Goal: Transaction & Acquisition: Book appointment/travel/reservation

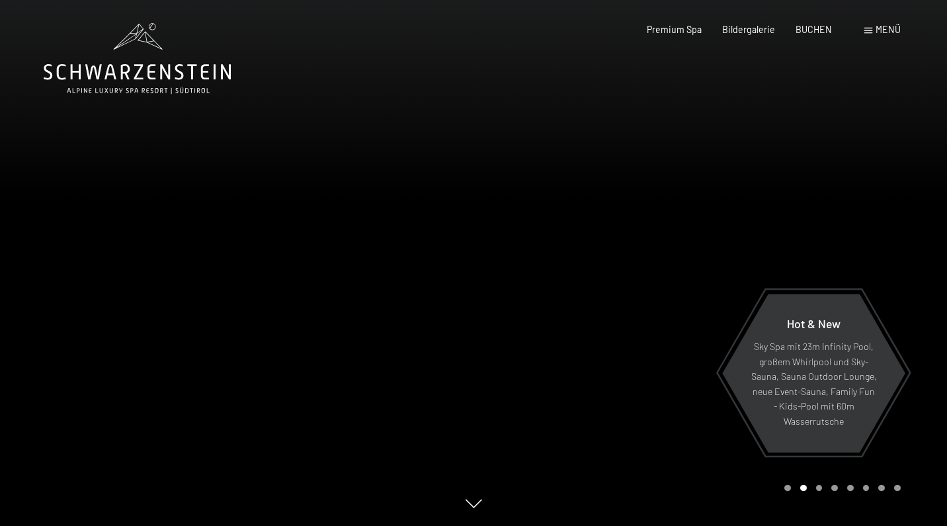
click at [694, 148] on div at bounding box center [709, 263] width 473 height 526
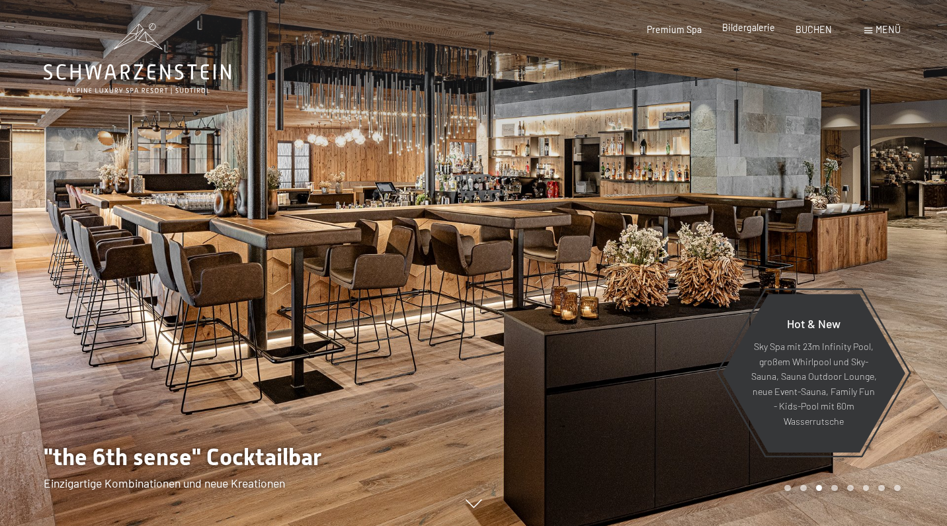
click at [730, 30] on span "Bildergalerie" at bounding box center [748, 27] width 53 height 11
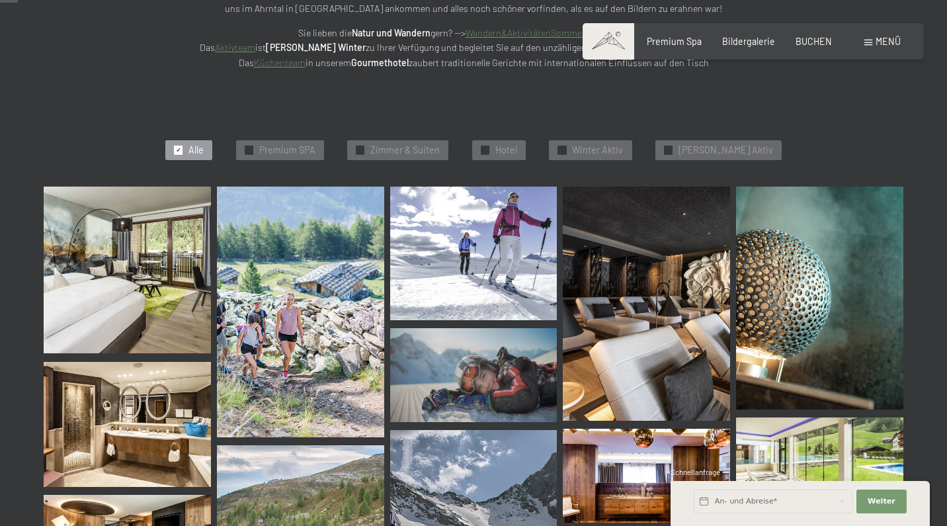
scroll to position [264, 0]
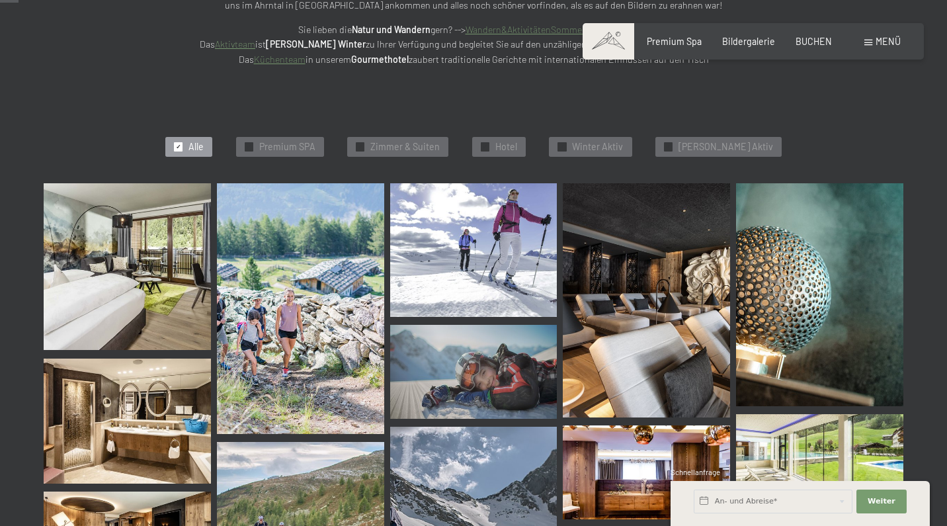
click at [175, 280] on img at bounding box center [127, 266] width 167 height 167
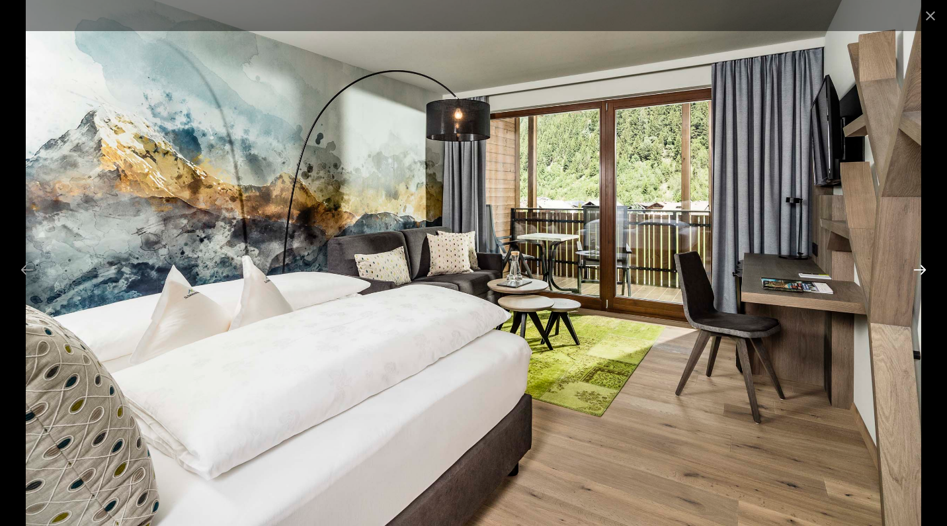
click at [918, 270] on button "Next slide" at bounding box center [920, 270] width 28 height 26
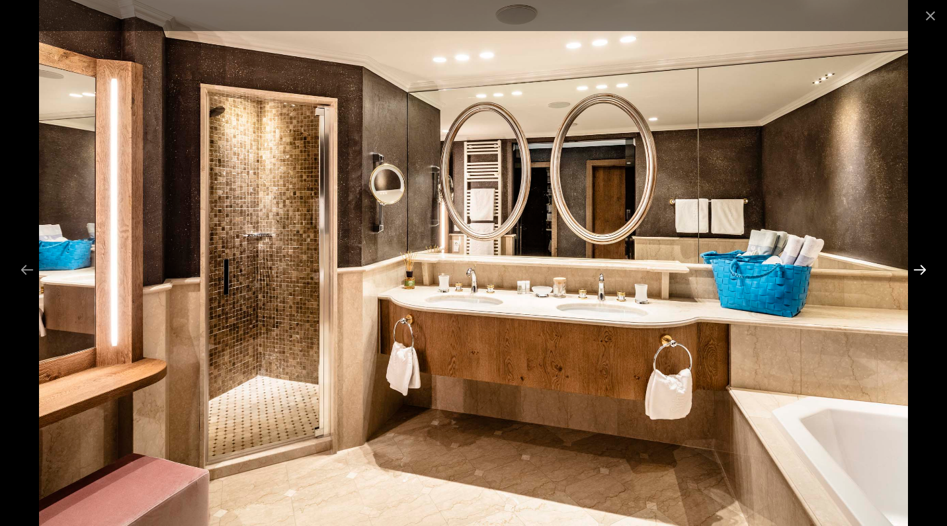
click at [918, 270] on button "Next slide" at bounding box center [920, 270] width 28 height 26
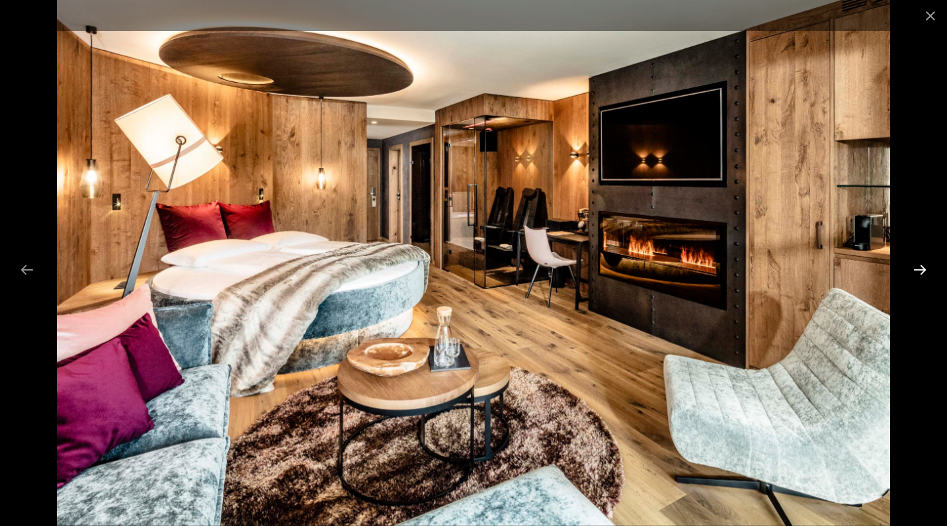
click at [918, 270] on button "Next slide" at bounding box center [920, 270] width 28 height 26
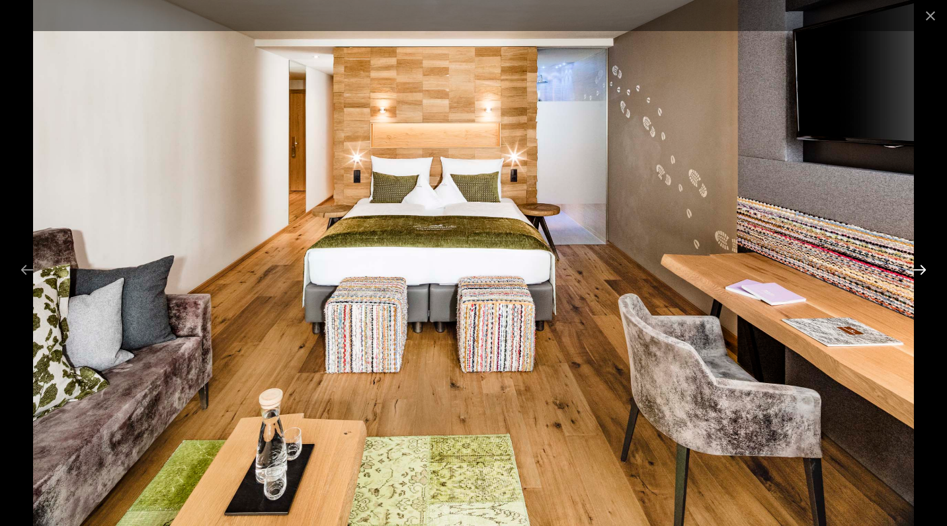
click at [918, 270] on button "Next slide" at bounding box center [920, 270] width 28 height 26
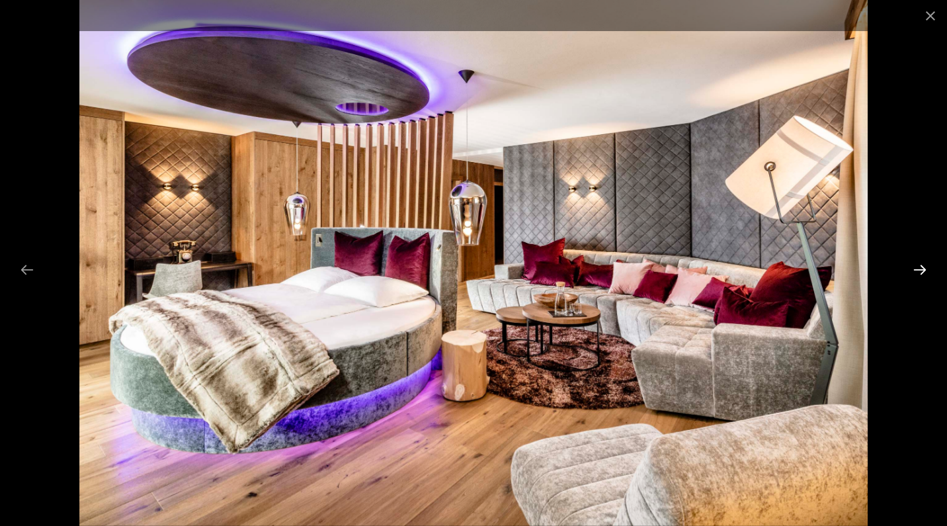
click at [918, 270] on button "Next slide" at bounding box center [920, 270] width 28 height 26
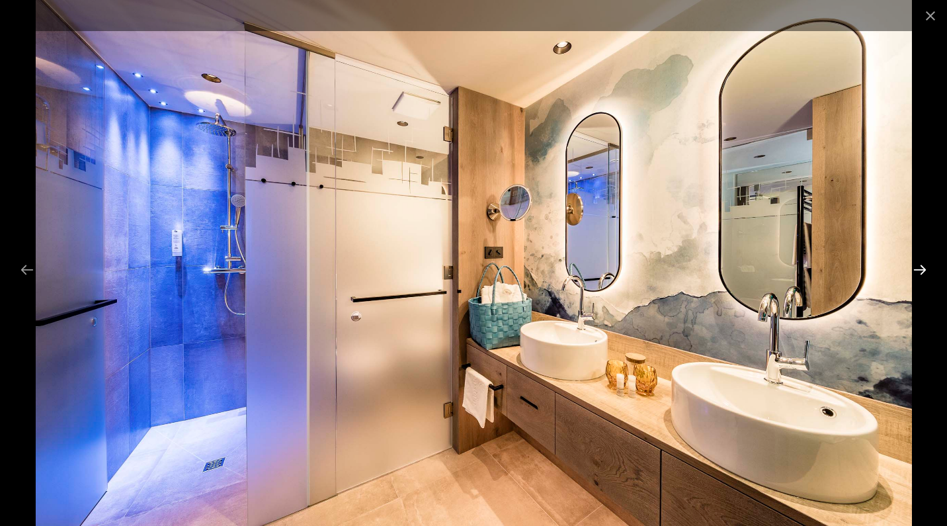
click at [918, 270] on button "Next slide" at bounding box center [920, 270] width 28 height 26
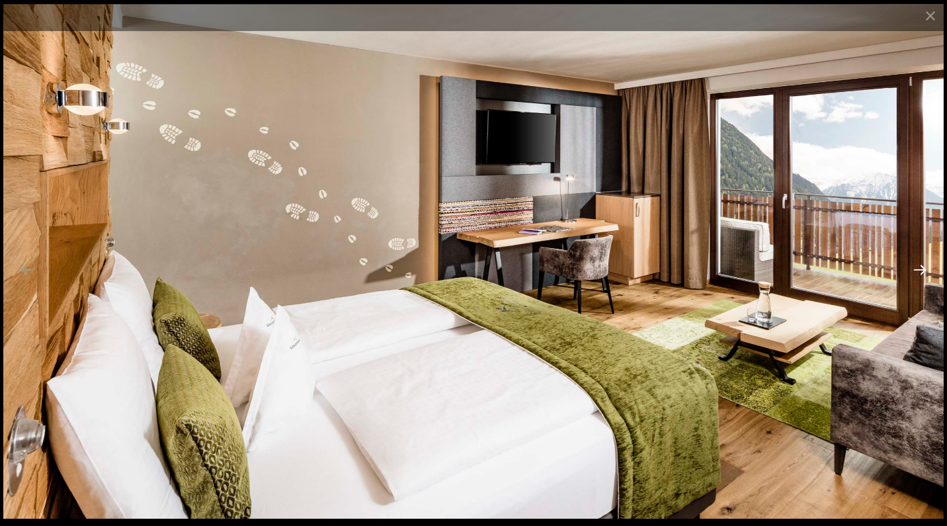
click at [918, 270] on button "Next slide" at bounding box center [920, 270] width 28 height 26
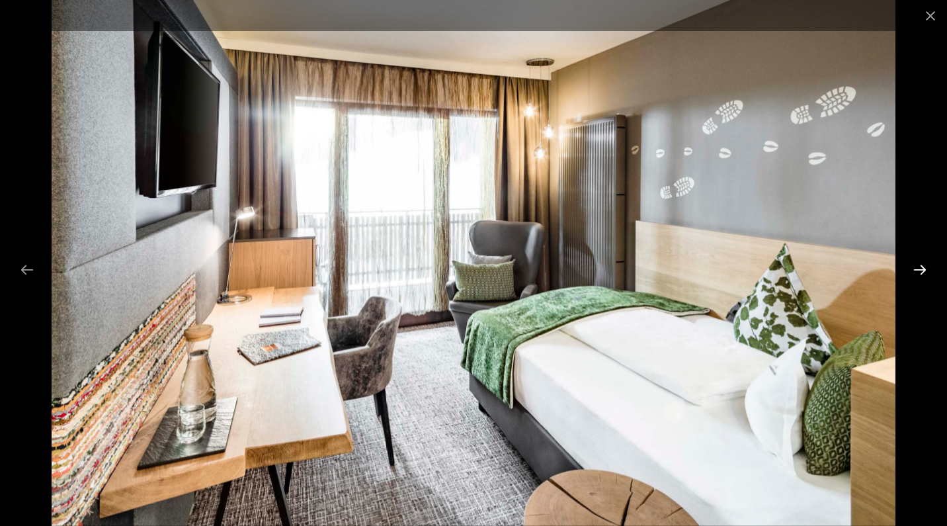
click at [918, 270] on button "Next slide" at bounding box center [920, 270] width 28 height 26
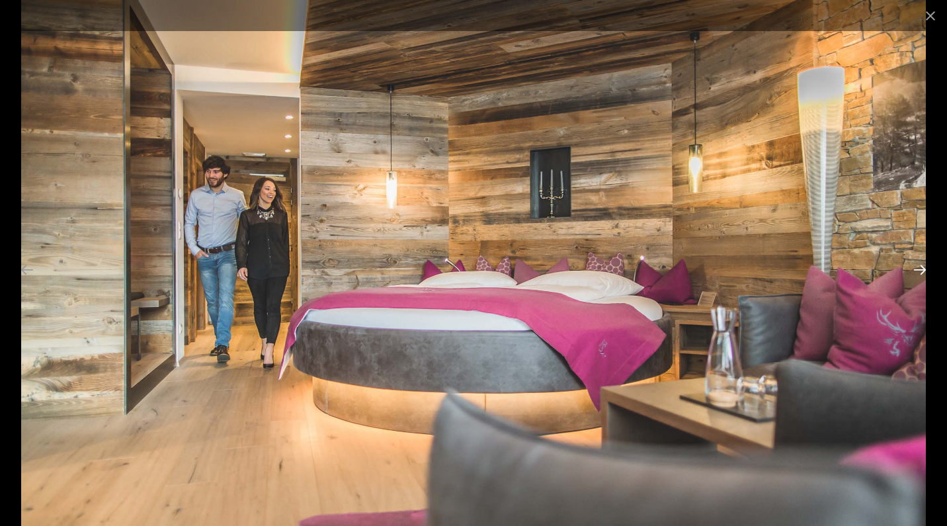
click at [918, 270] on button "Next slide" at bounding box center [920, 270] width 28 height 26
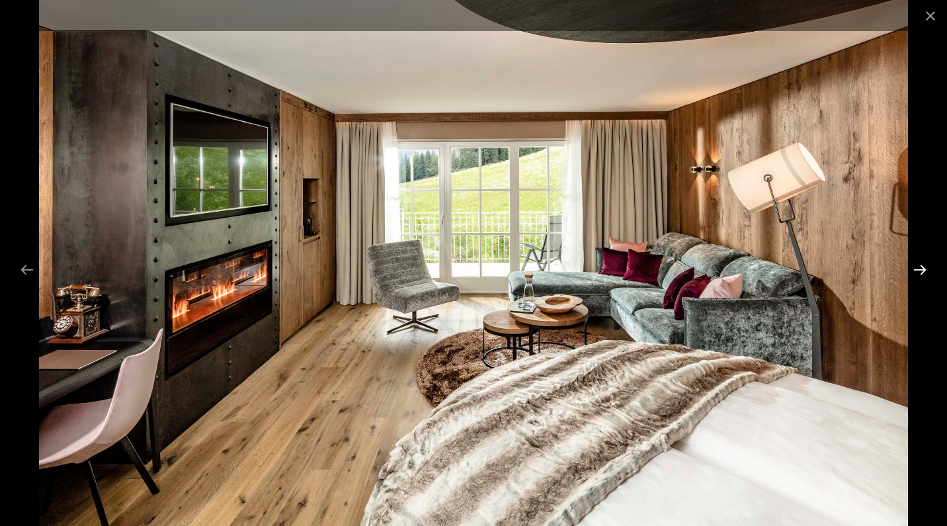
click at [918, 270] on button "Next slide" at bounding box center [920, 270] width 28 height 26
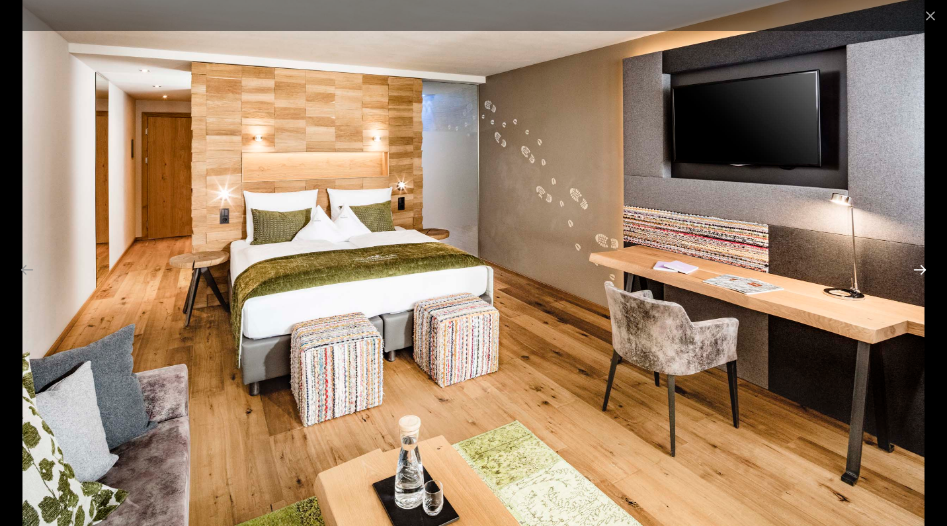
click at [918, 270] on button "Next slide" at bounding box center [920, 270] width 28 height 26
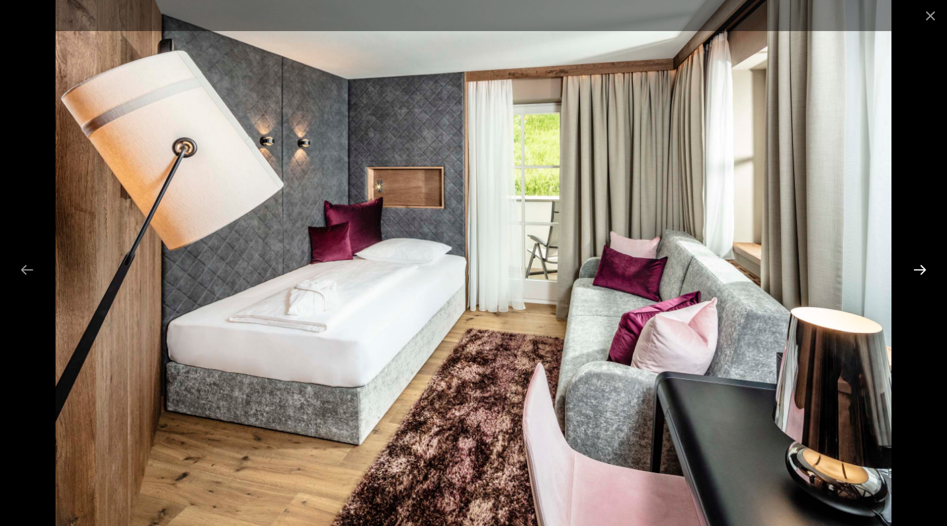
click at [918, 270] on button "Next slide" at bounding box center [920, 270] width 28 height 26
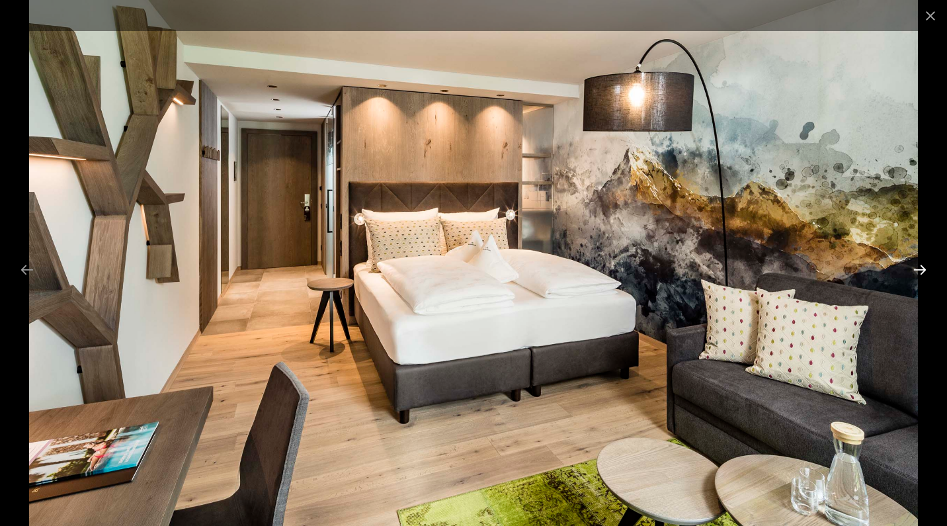
click at [918, 270] on button "Next slide" at bounding box center [920, 270] width 28 height 26
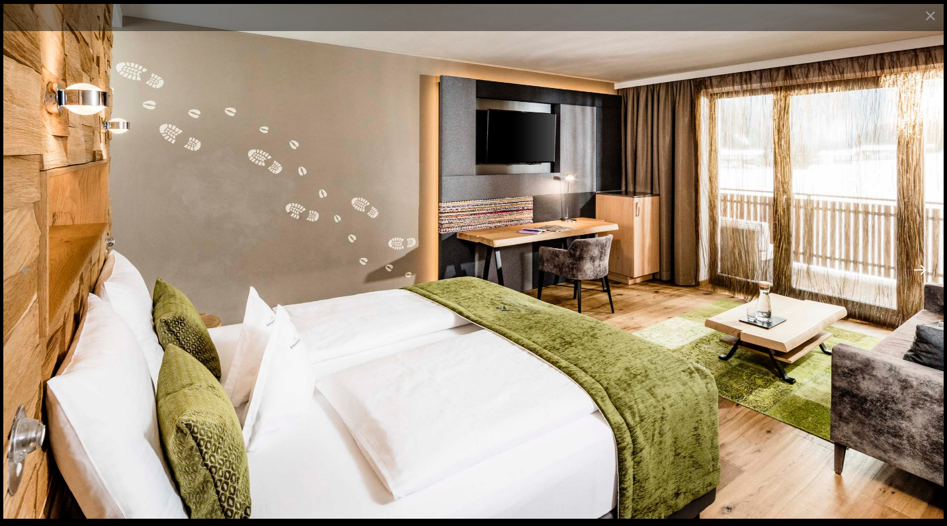
click at [918, 270] on button "Next slide" at bounding box center [920, 270] width 28 height 26
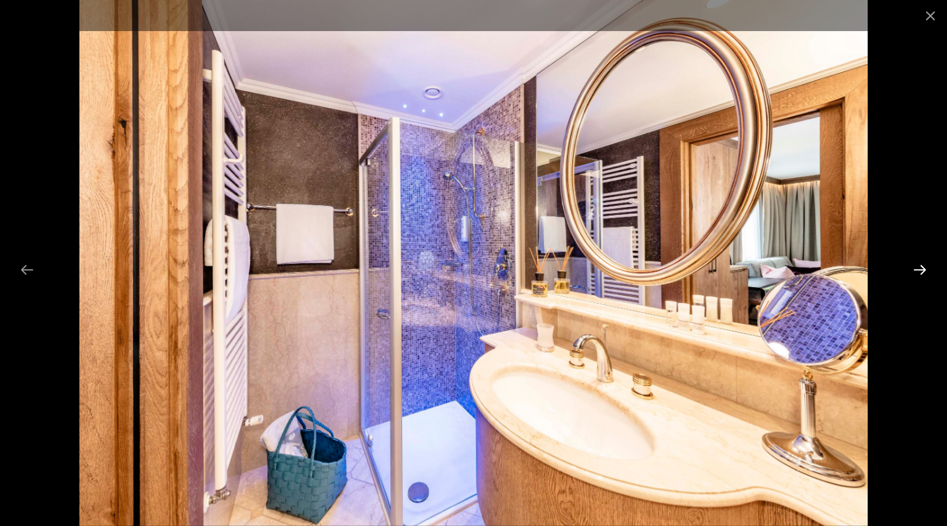
click at [918, 270] on button "Next slide" at bounding box center [920, 270] width 28 height 26
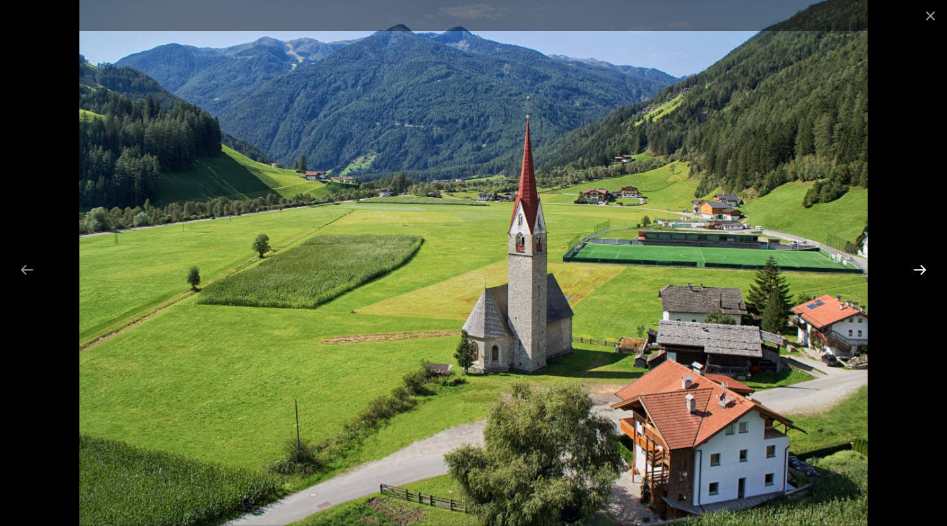
click at [918, 270] on button "Next slide" at bounding box center [920, 270] width 28 height 26
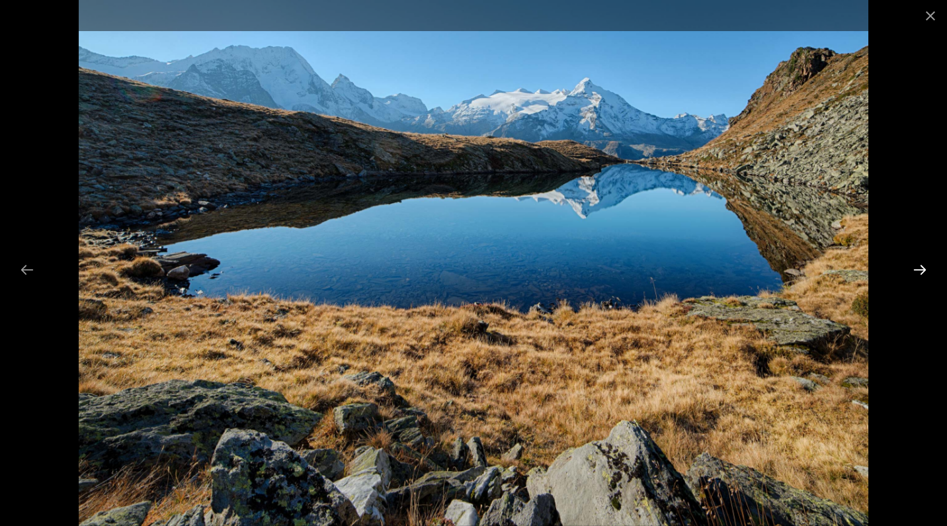
click at [918, 270] on button "Next slide" at bounding box center [920, 270] width 28 height 26
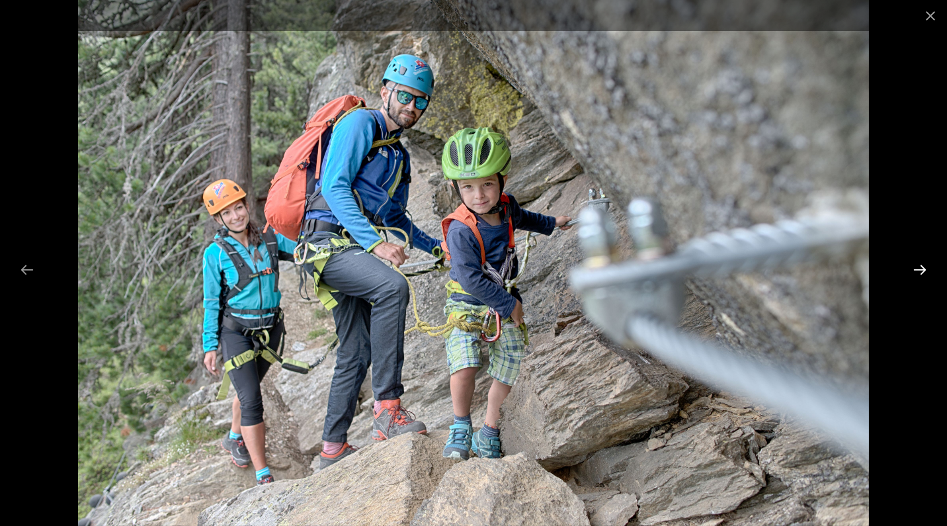
click at [918, 270] on button "Next slide" at bounding box center [920, 270] width 28 height 26
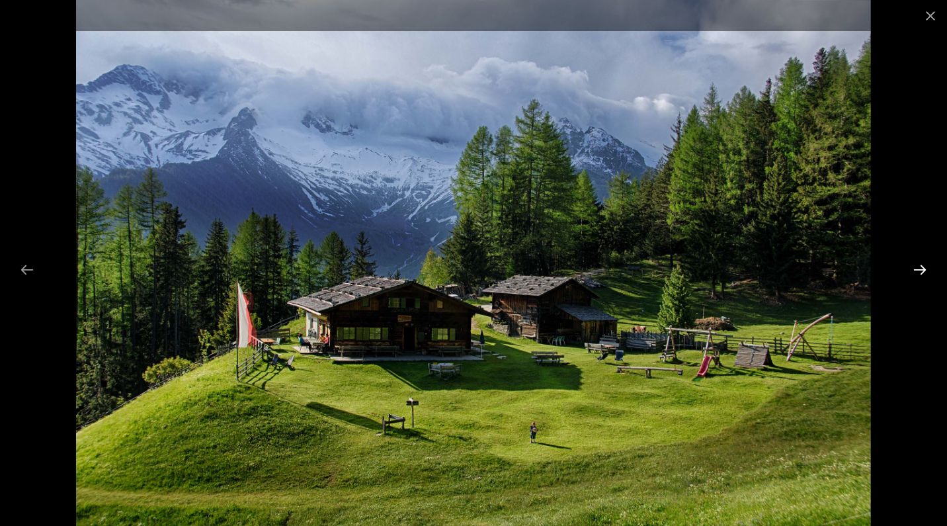
click at [918, 270] on button "Next slide" at bounding box center [920, 270] width 28 height 26
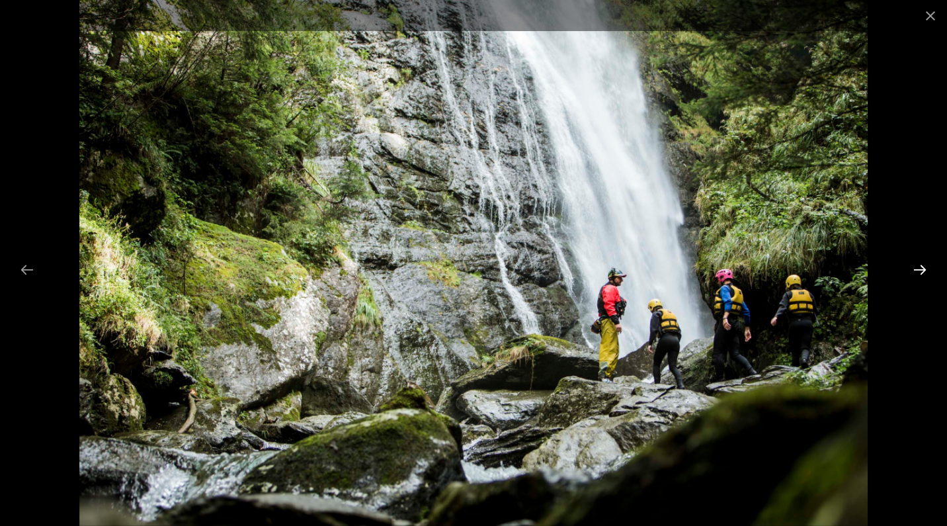
click at [918, 270] on button "Next slide" at bounding box center [920, 270] width 28 height 26
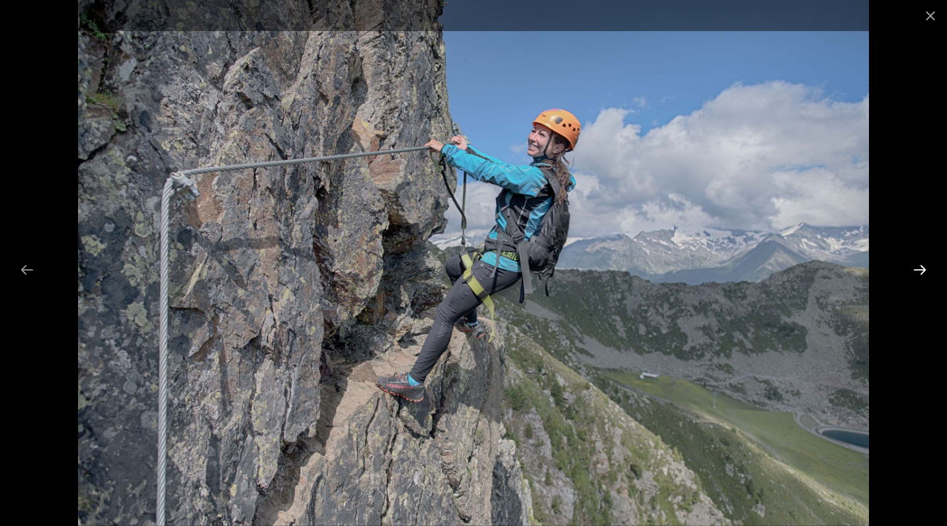
click at [918, 270] on button "Next slide" at bounding box center [920, 270] width 28 height 26
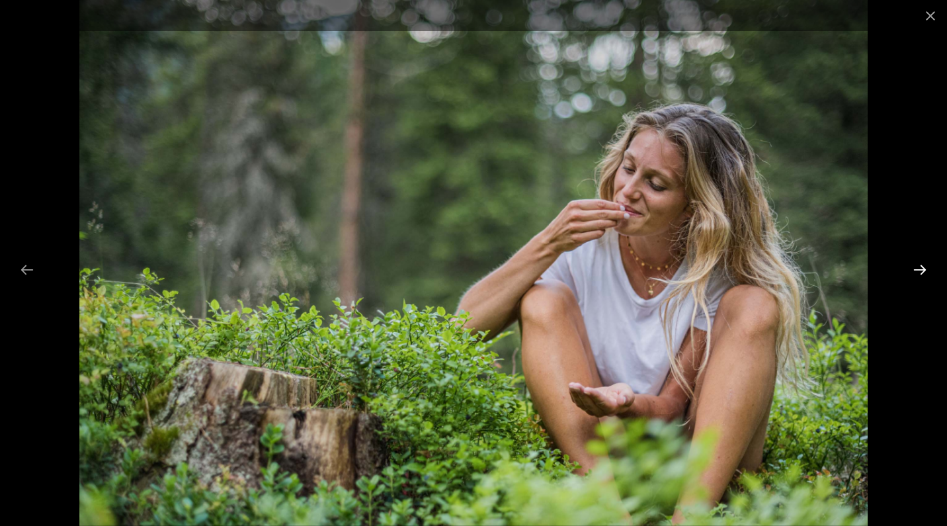
click at [918, 270] on button "Next slide" at bounding box center [920, 270] width 28 height 26
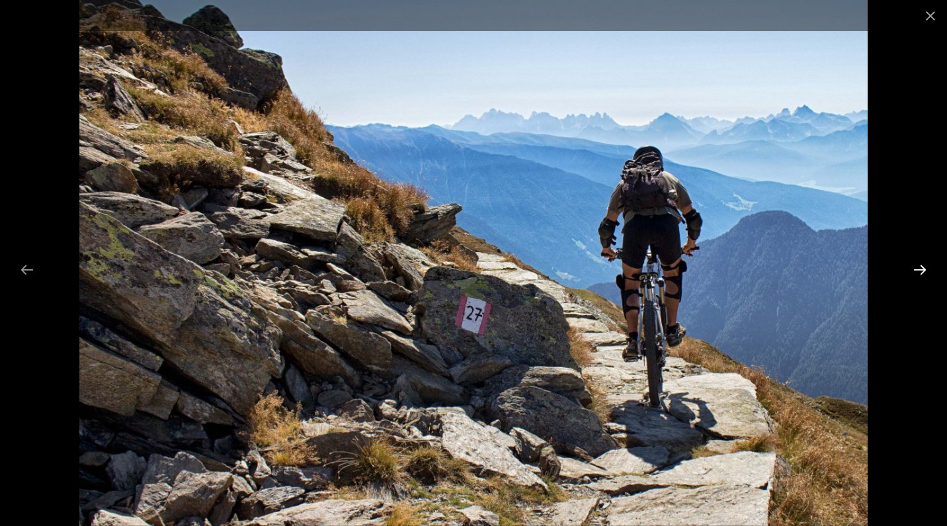
click at [918, 270] on button "Next slide" at bounding box center [920, 270] width 28 height 26
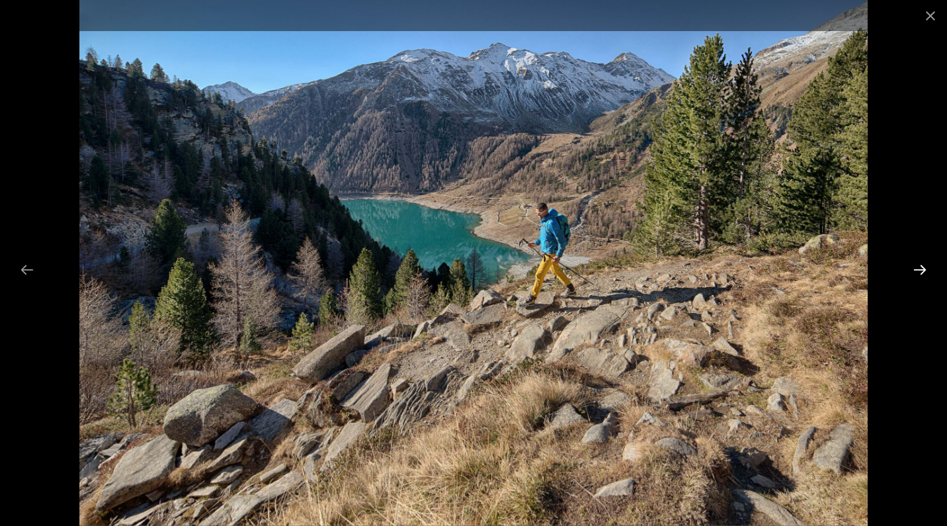
click at [918, 270] on button "Next slide" at bounding box center [920, 270] width 28 height 26
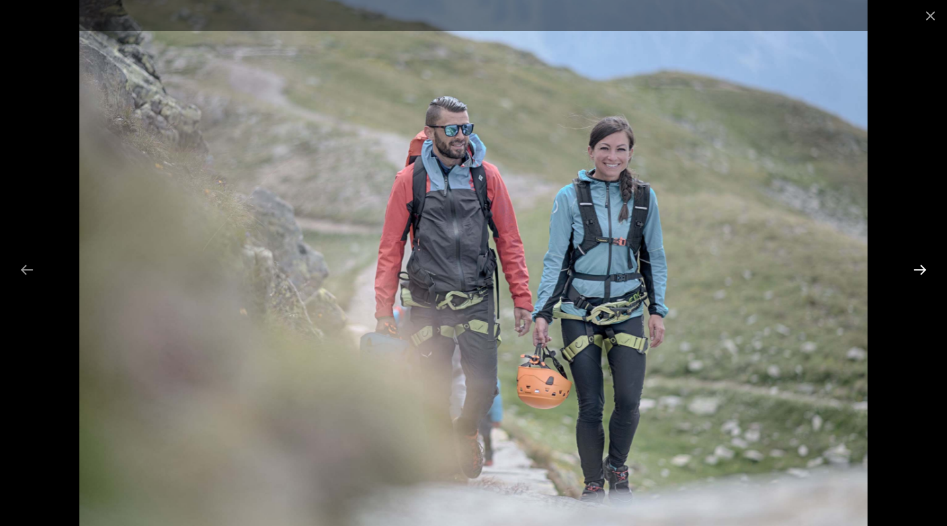
click at [918, 270] on button "Next slide" at bounding box center [920, 270] width 28 height 26
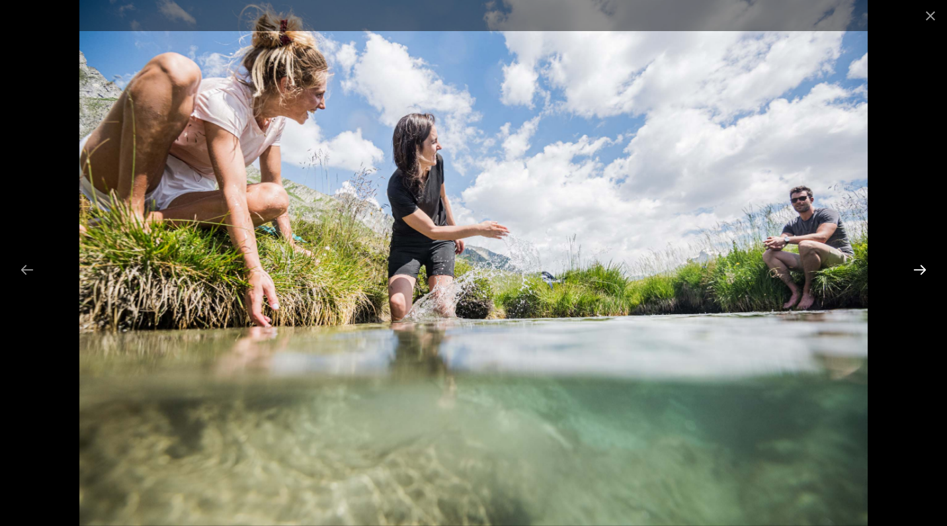
click at [918, 270] on button "Next slide" at bounding box center [920, 270] width 28 height 26
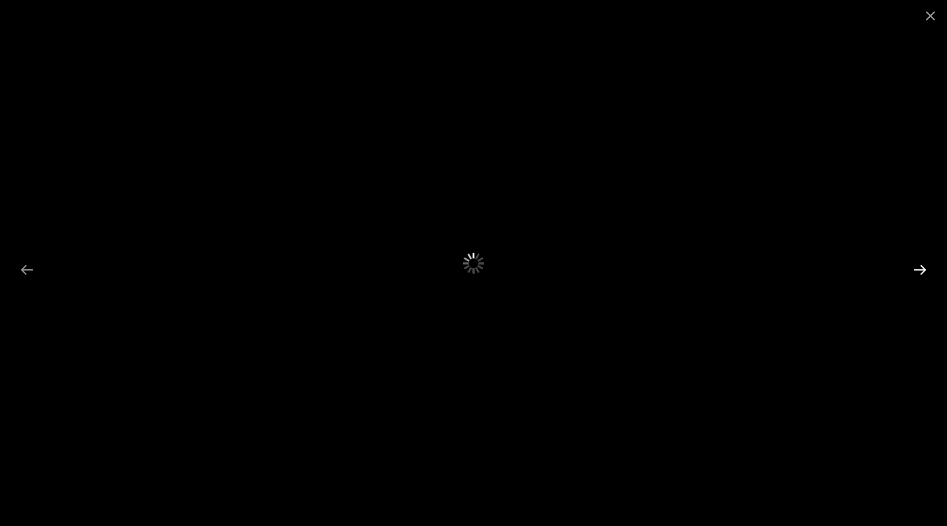
click at [918, 270] on button "Next slide" at bounding box center [920, 270] width 28 height 26
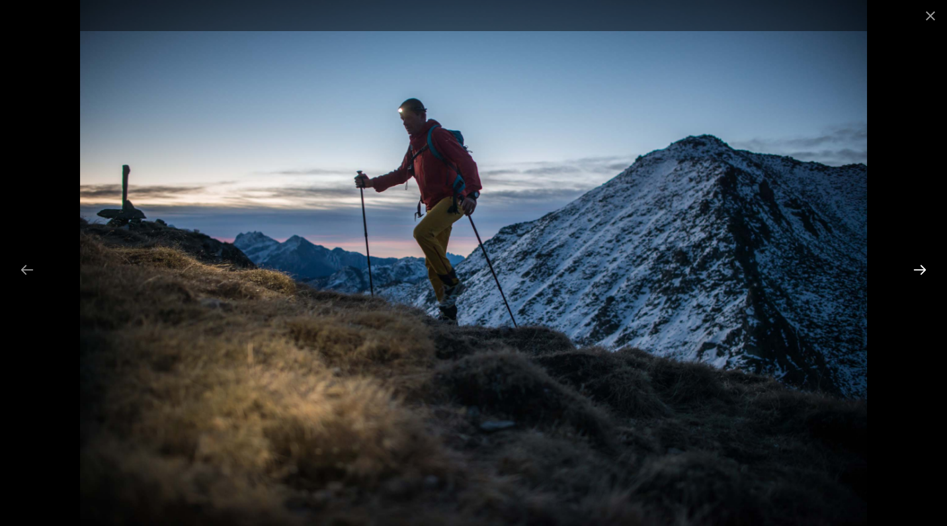
click at [918, 270] on button "Next slide" at bounding box center [920, 270] width 28 height 26
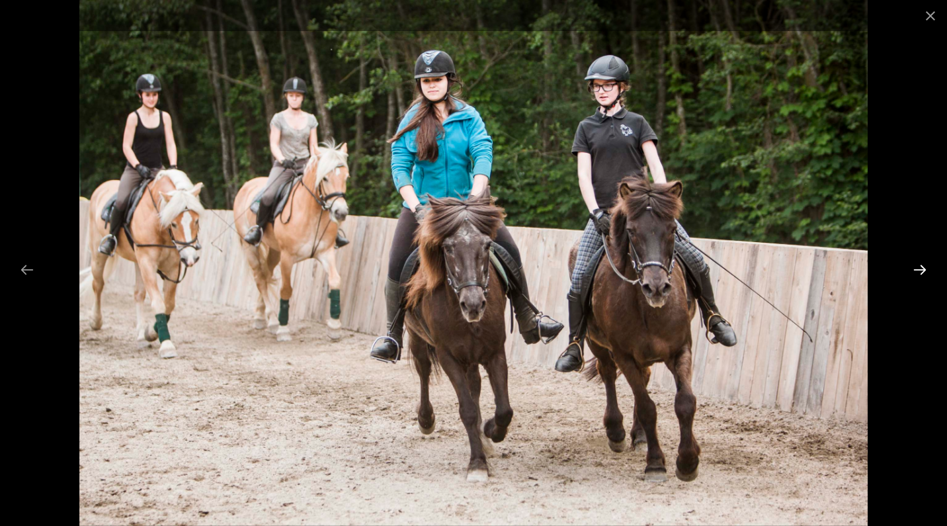
click at [918, 270] on button "Next slide" at bounding box center [920, 270] width 28 height 26
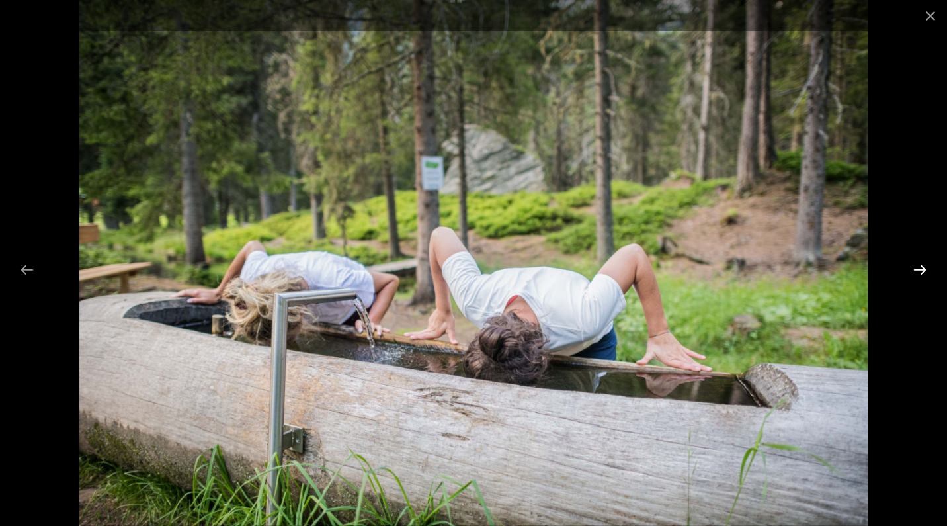
click at [918, 270] on button "Next slide" at bounding box center [920, 270] width 28 height 26
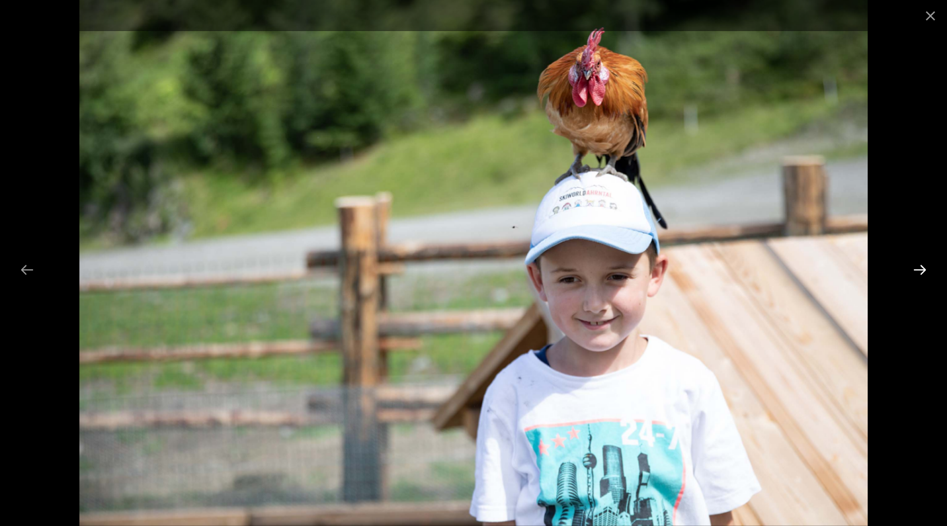
click at [918, 270] on button "Next slide" at bounding box center [920, 270] width 28 height 26
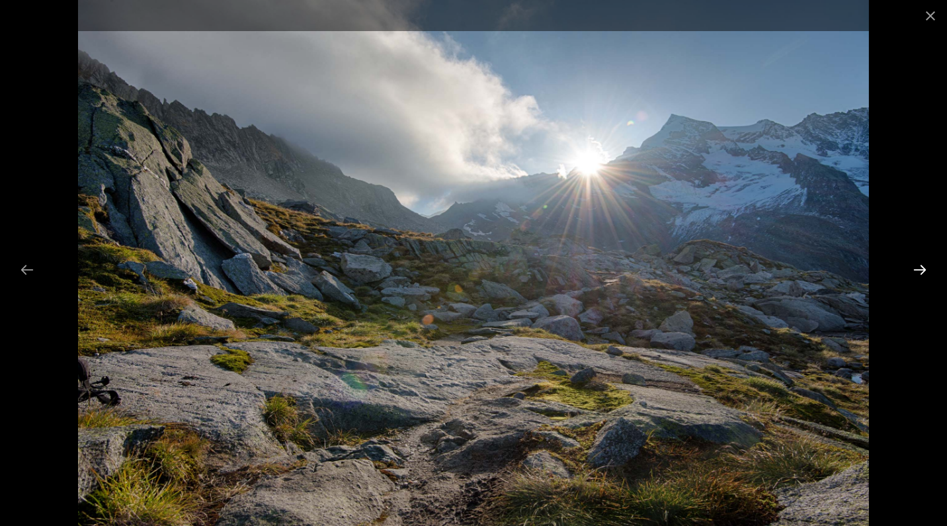
click at [918, 270] on button "Next slide" at bounding box center [920, 270] width 28 height 26
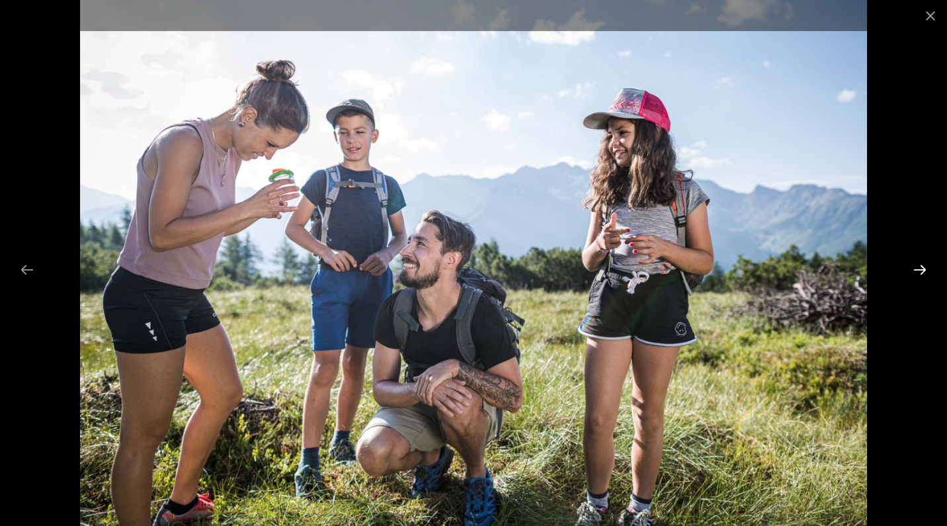
click at [918, 270] on button "Next slide" at bounding box center [920, 270] width 28 height 26
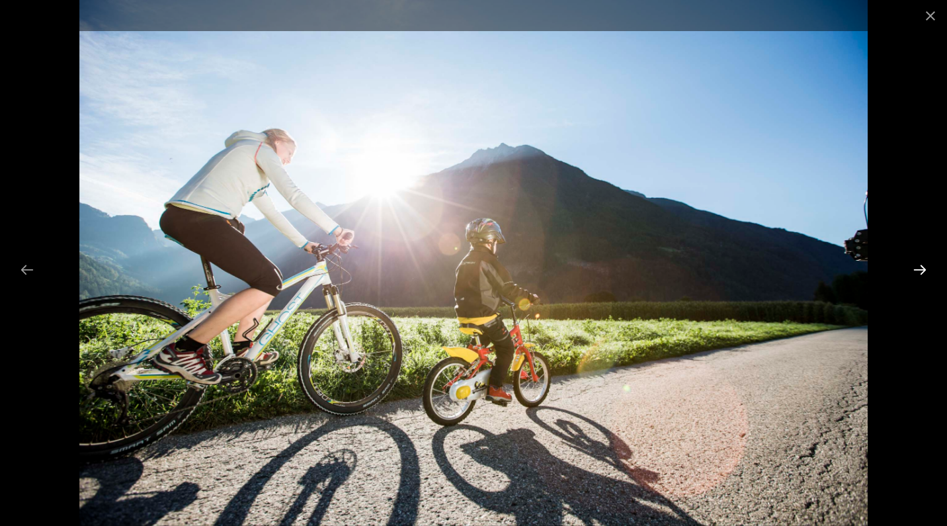
click at [918, 270] on button "Next slide" at bounding box center [920, 270] width 28 height 26
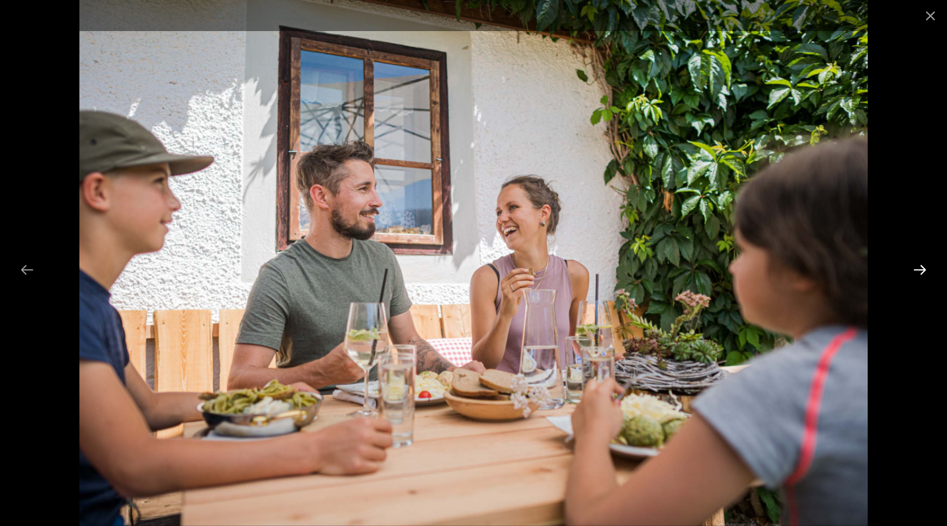
click at [918, 270] on button "Next slide" at bounding box center [920, 270] width 28 height 26
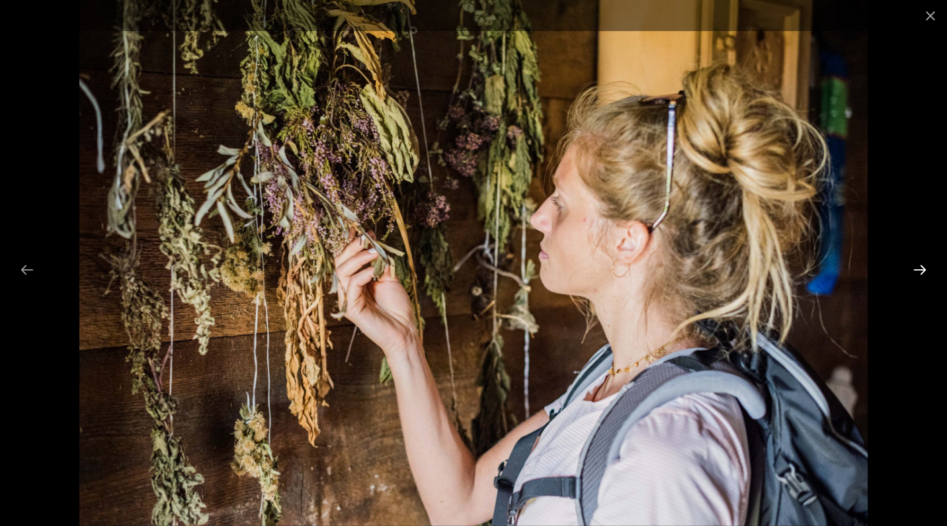
click at [918, 270] on button "Next slide" at bounding box center [920, 270] width 28 height 26
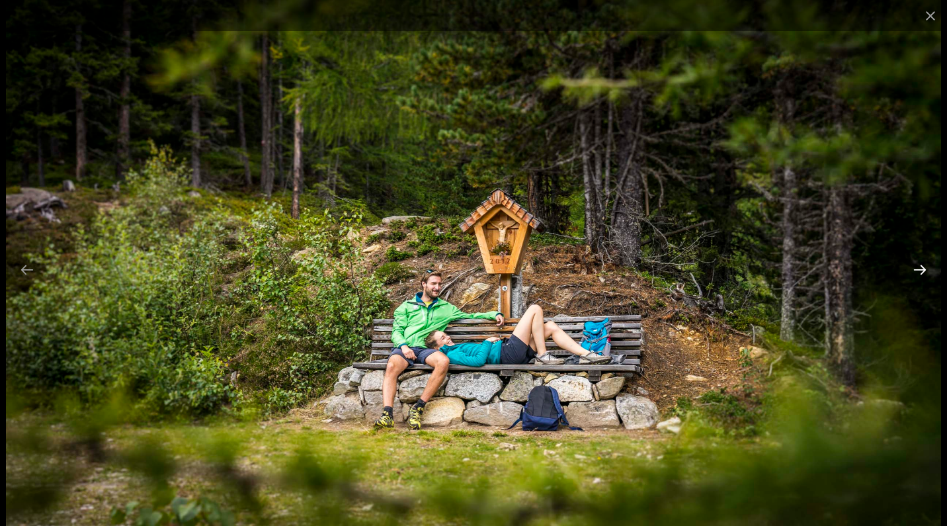
click at [918, 270] on button "Next slide" at bounding box center [920, 270] width 28 height 26
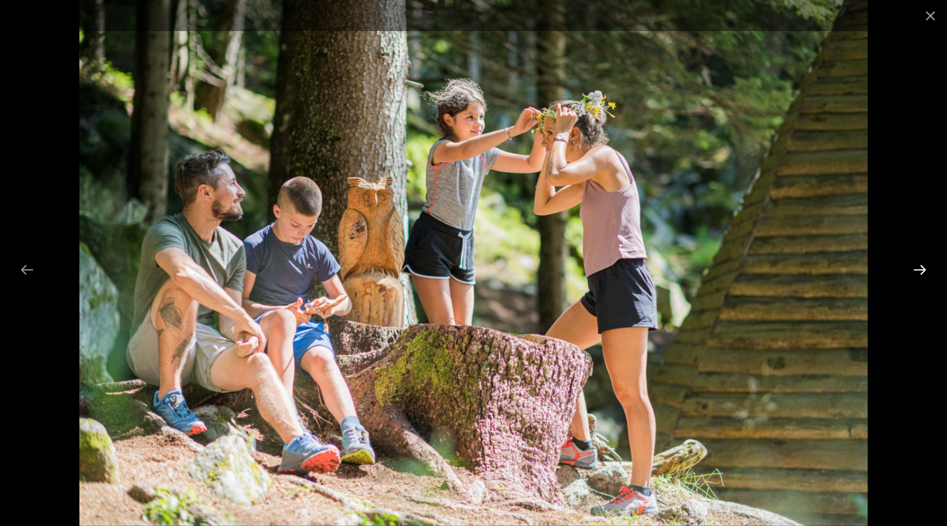
click at [918, 270] on button "Next slide" at bounding box center [920, 270] width 28 height 26
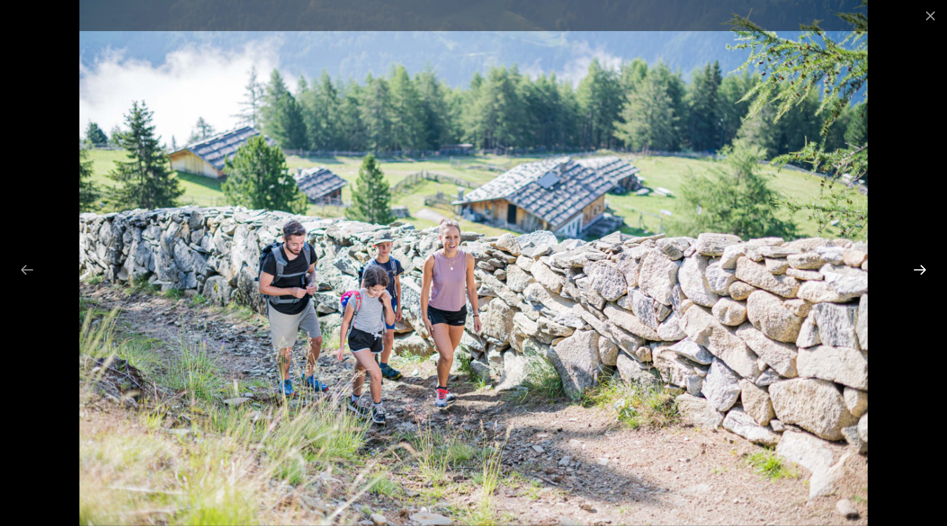
click at [918, 270] on button "Next slide" at bounding box center [920, 270] width 28 height 26
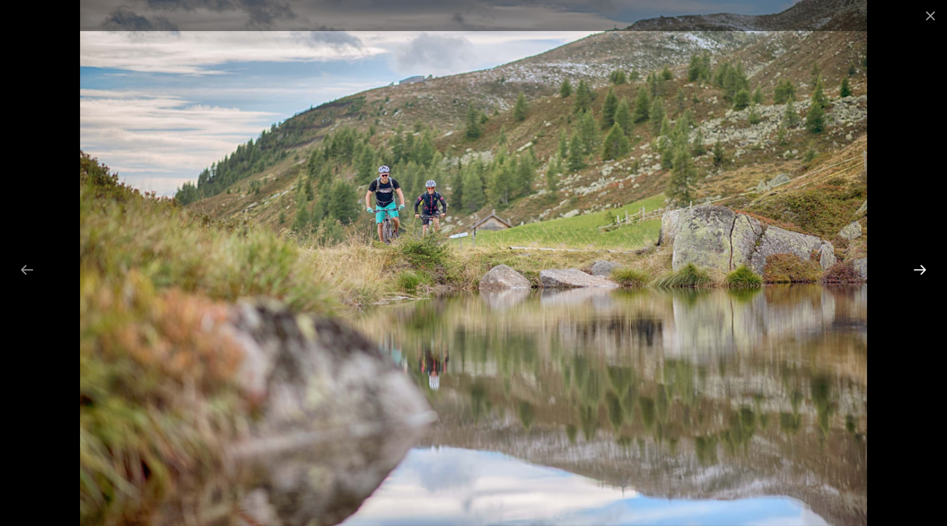
click at [918, 270] on button "Next slide" at bounding box center [920, 270] width 28 height 26
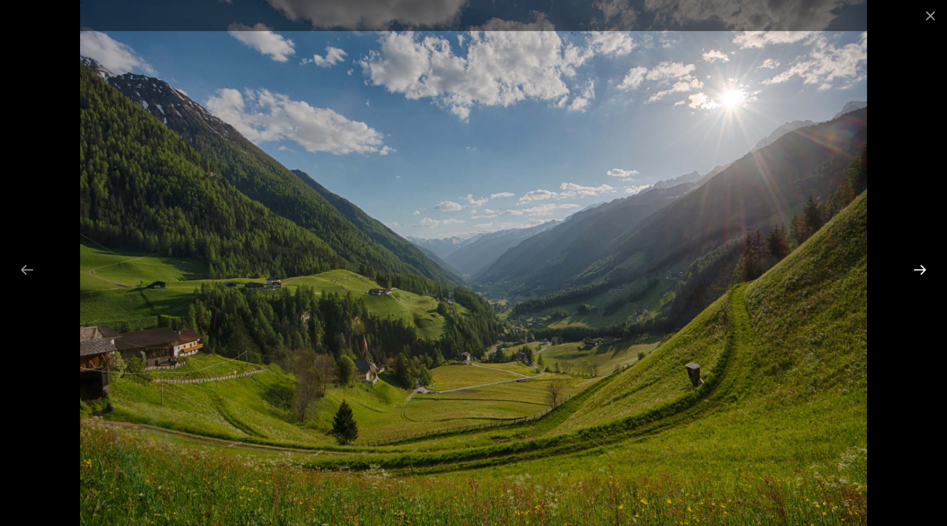
click at [918, 270] on button "Next slide" at bounding box center [920, 270] width 28 height 26
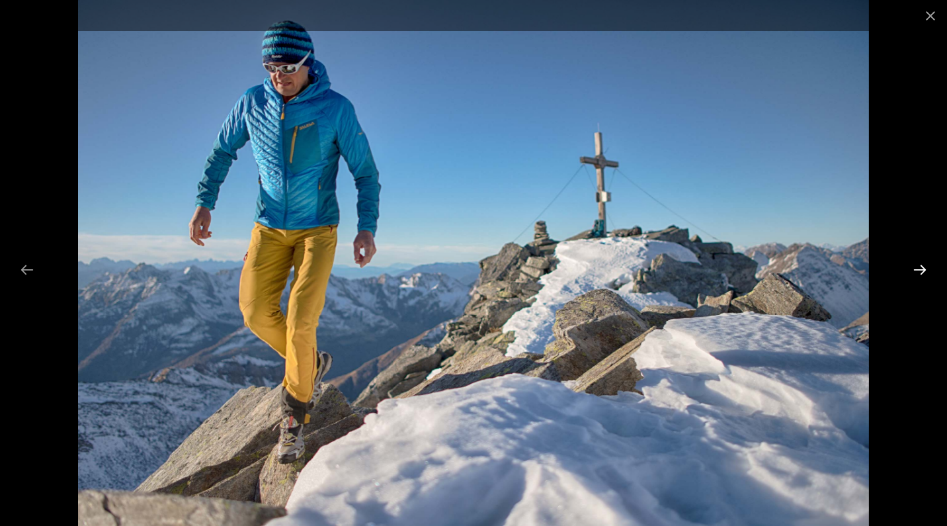
click at [918, 270] on button "Next slide" at bounding box center [920, 270] width 28 height 26
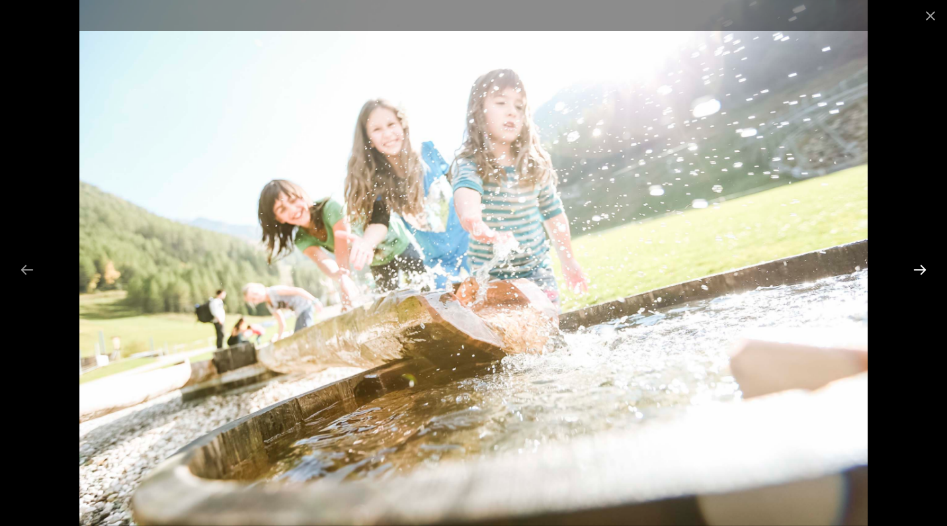
click at [918, 270] on button "Next slide" at bounding box center [920, 270] width 28 height 26
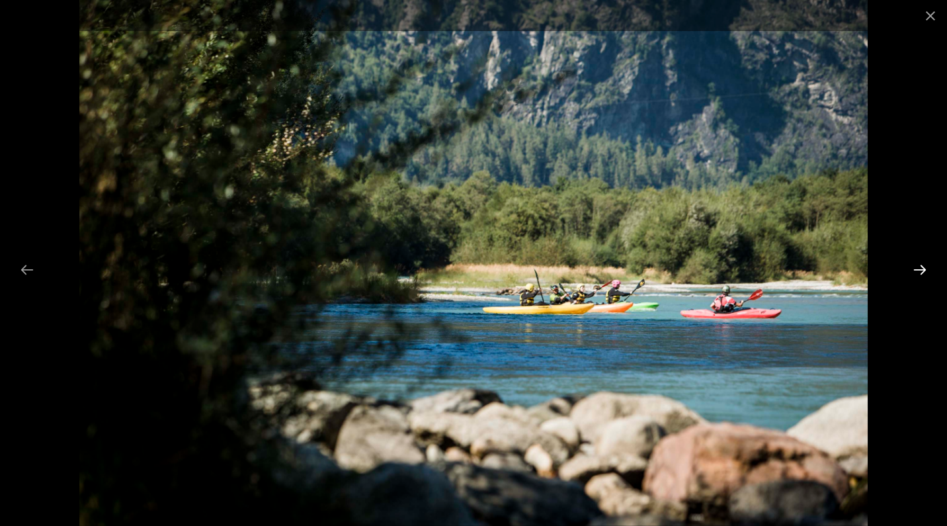
click at [918, 270] on button "Next slide" at bounding box center [920, 270] width 28 height 26
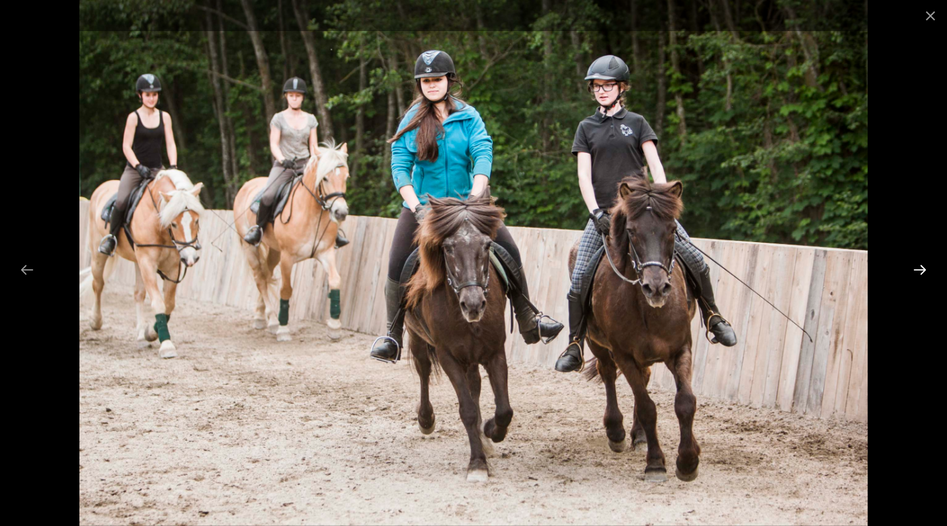
click at [918, 270] on button "Next slide" at bounding box center [920, 270] width 28 height 26
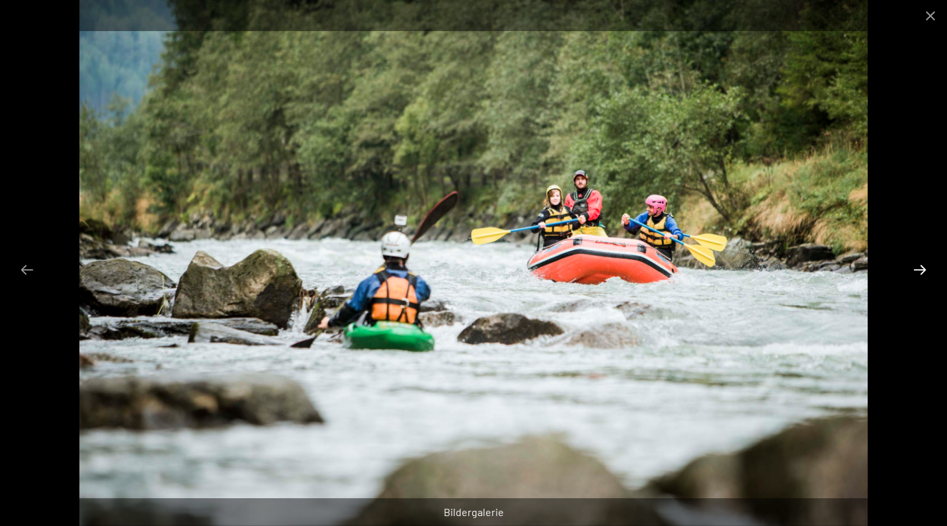
click at [918, 270] on button "Next slide" at bounding box center [920, 270] width 28 height 26
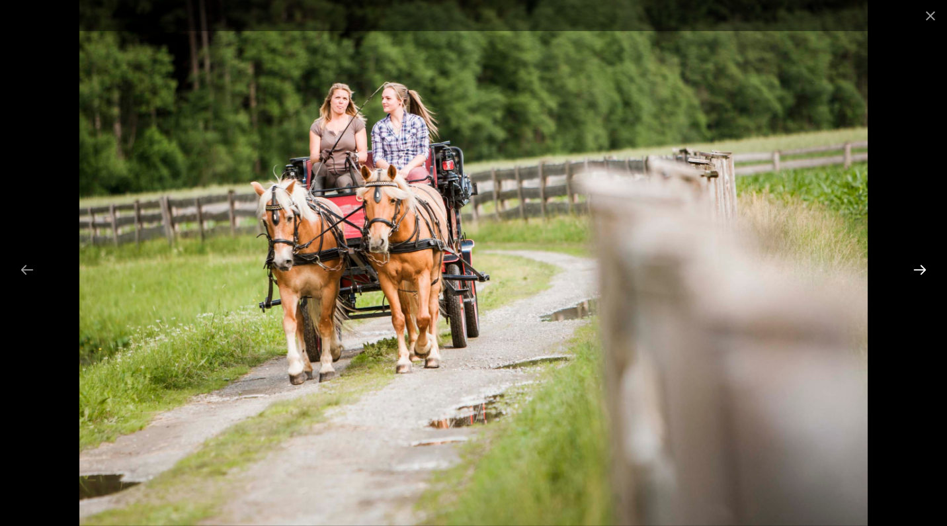
click at [918, 270] on button "Next slide" at bounding box center [920, 270] width 28 height 26
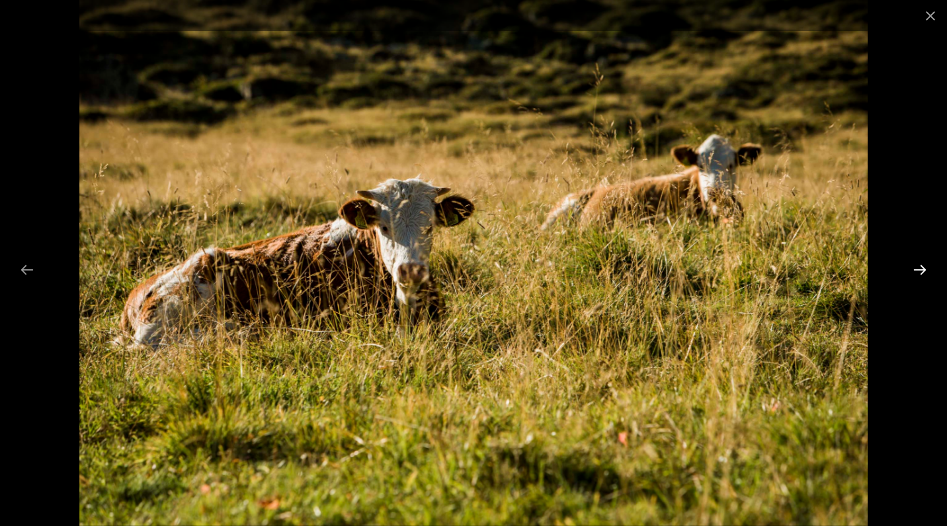
click at [918, 270] on button "Next slide" at bounding box center [920, 270] width 28 height 26
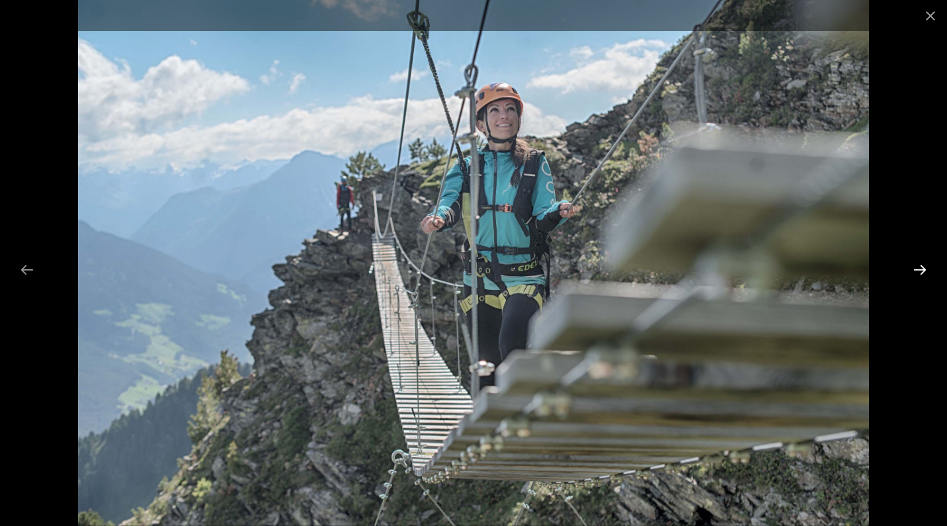
click at [918, 270] on button "Next slide" at bounding box center [920, 270] width 28 height 26
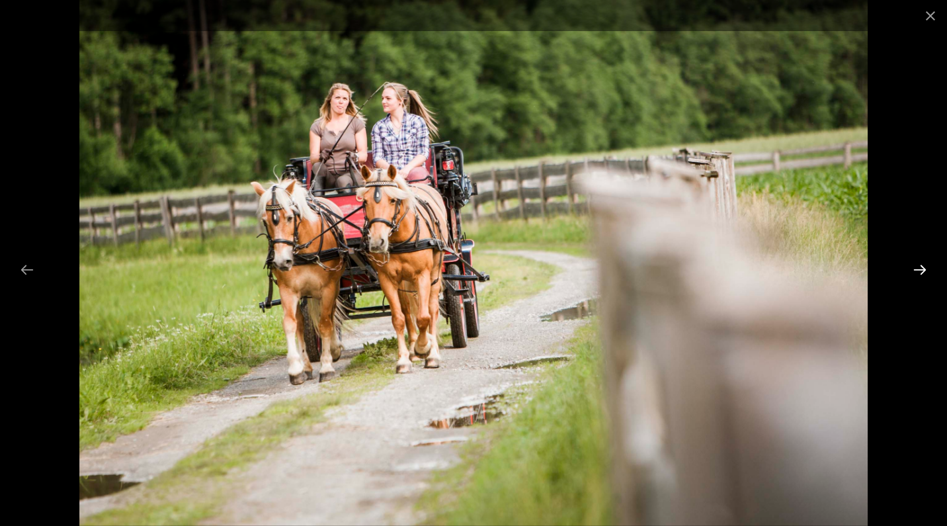
click at [918, 270] on button "Next slide" at bounding box center [920, 270] width 28 height 26
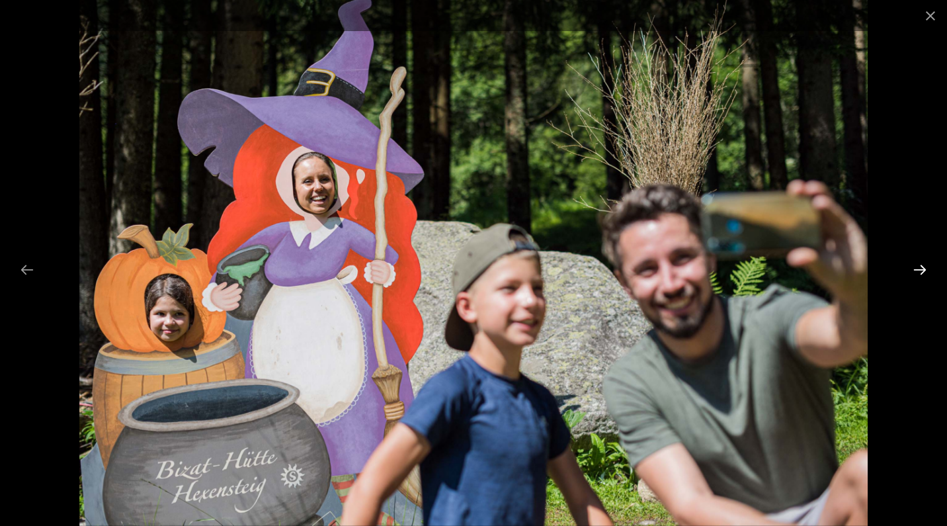
click at [918, 270] on button "Next slide" at bounding box center [920, 270] width 28 height 26
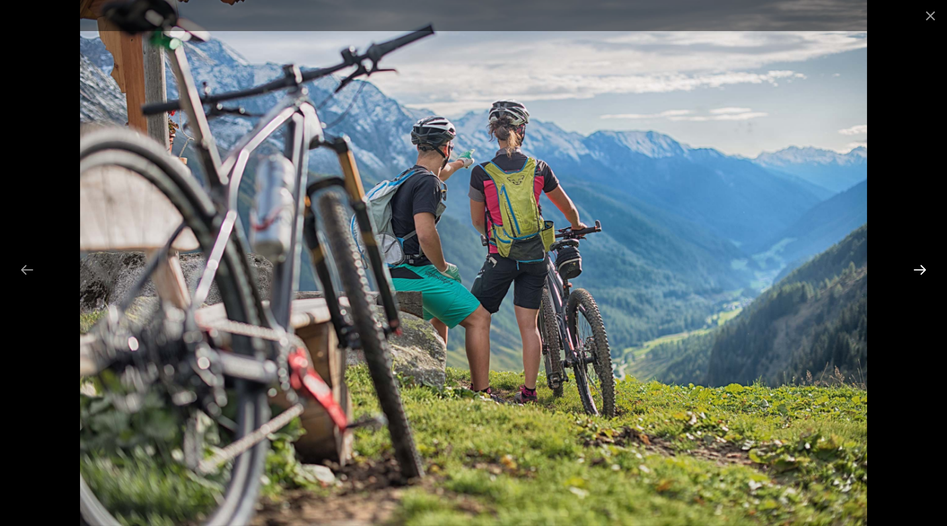
click at [918, 270] on button "Next slide" at bounding box center [920, 270] width 28 height 26
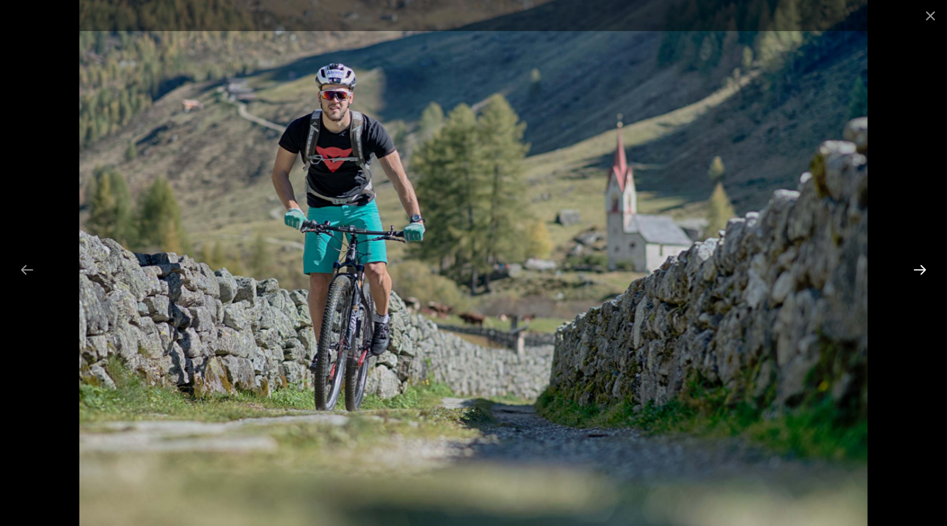
click at [918, 270] on button "Next slide" at bounding box center [920, 270] width 28 height 26
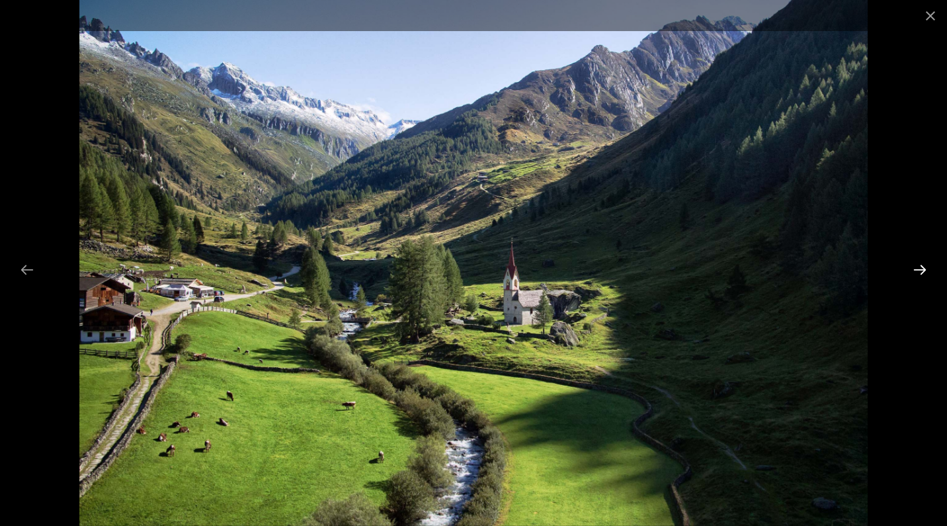
click at [918, 270] on button "Next slide" at bounding box center [920, 270] width 28 height 26
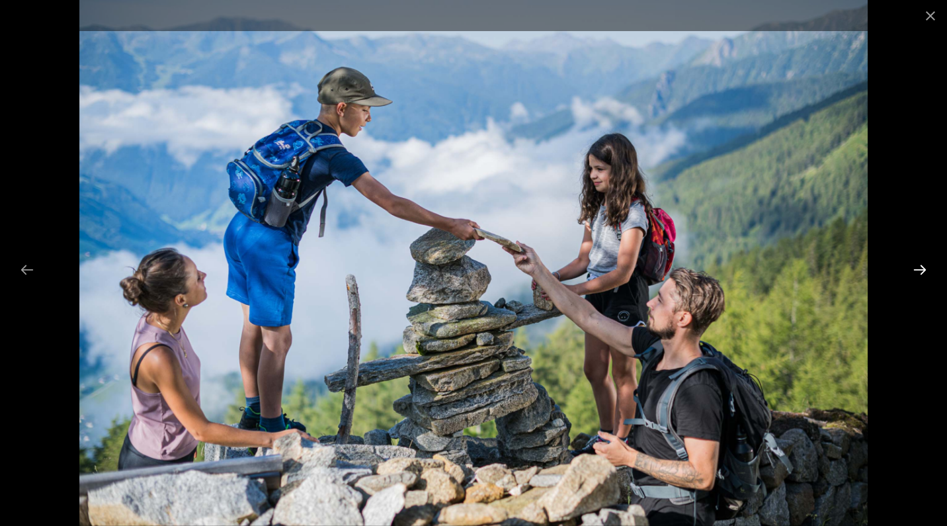
click at [918, 270] on button "Next slide" at bounding box center [920, 270] width 28 height 26
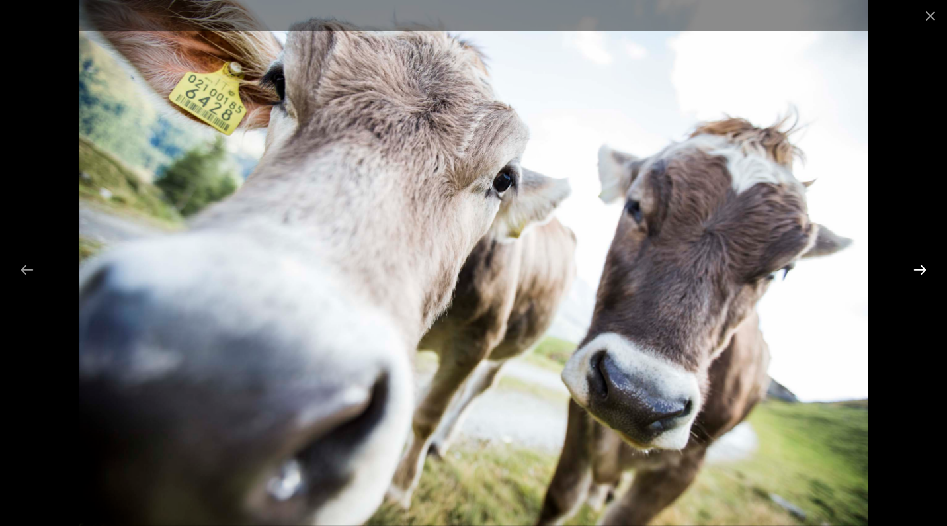
click at [918, 270] on button "Next slide" at bounding box center [920, 270] width 28 height 26
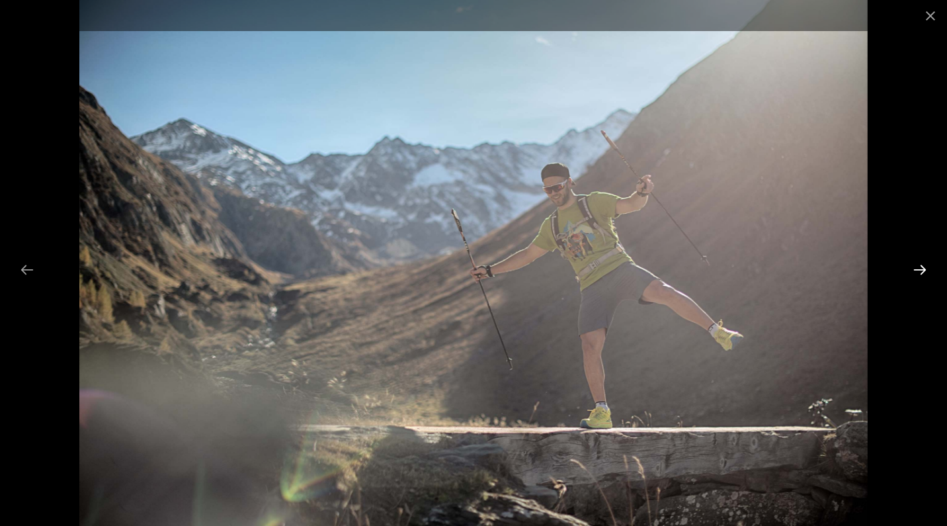
click at [918, 270] on button "Next slide" at bounding box center [920, 270] width 28 height 26
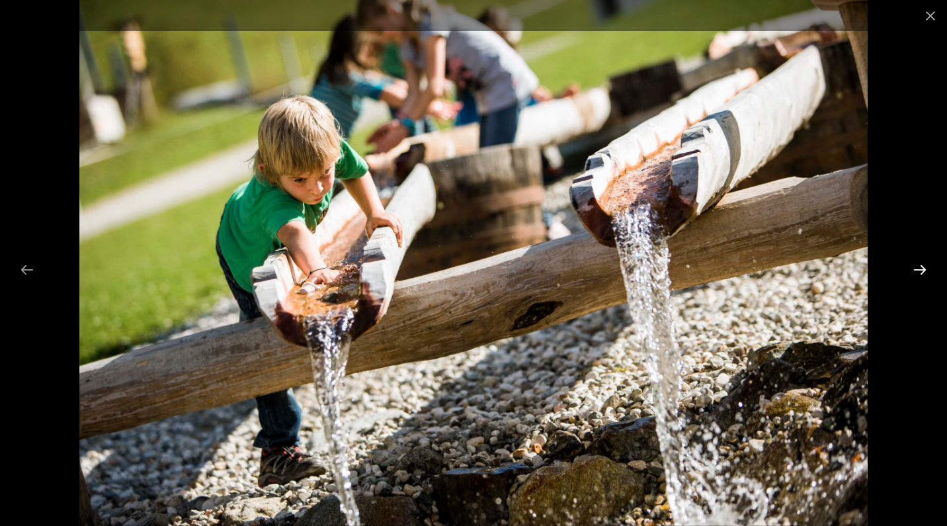
click at [918, 270] on button "Next slide" at bounding box center [920, 270] width 28 height 26
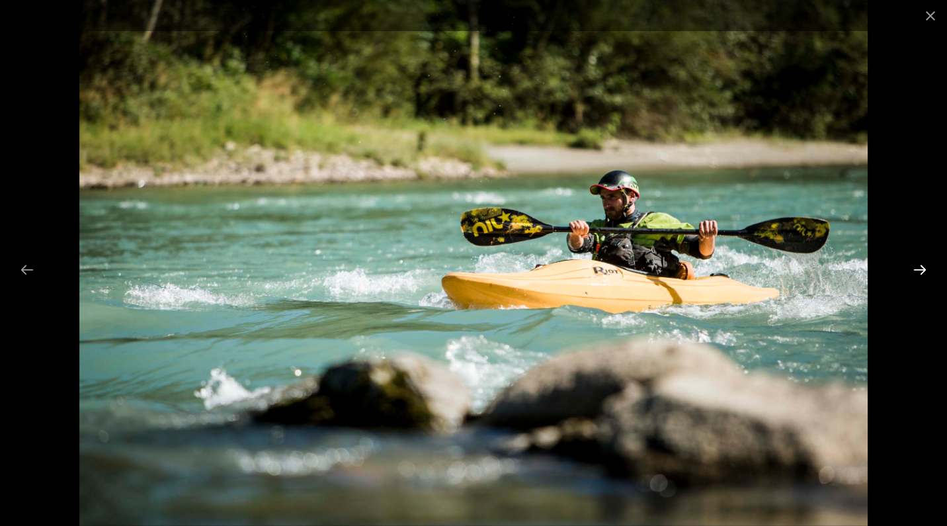
click at [918, 270] on button "Next slide" at bounding box center [920, 270] width 28 height 26
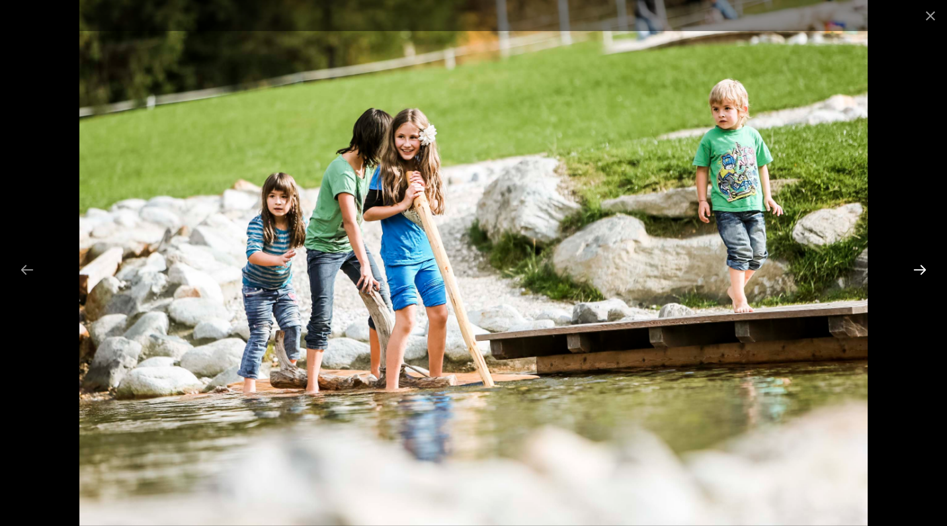
click at [918, 270] on button "Next slide" at bounding box center [920, 270] width 28 height 26
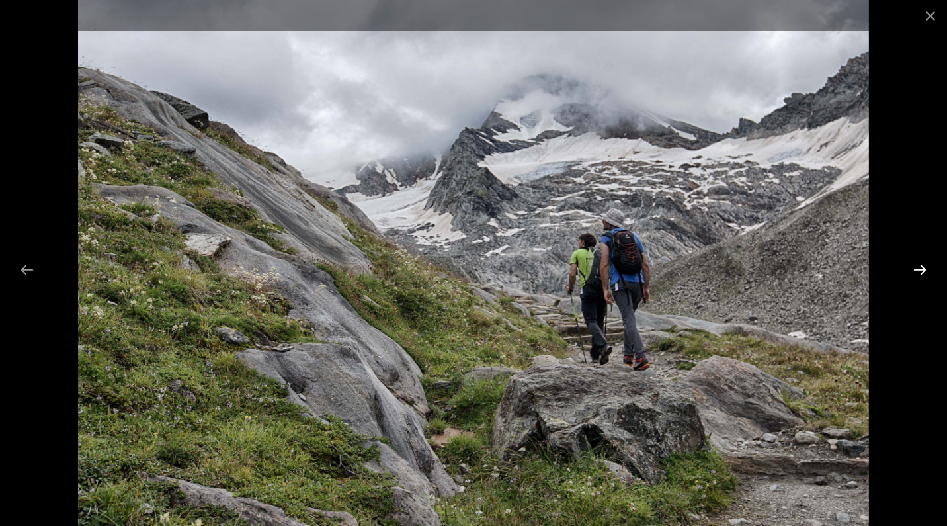
click at [918, 270] on button "Next slide" at bounding box center [920, 270] width 28 height 26
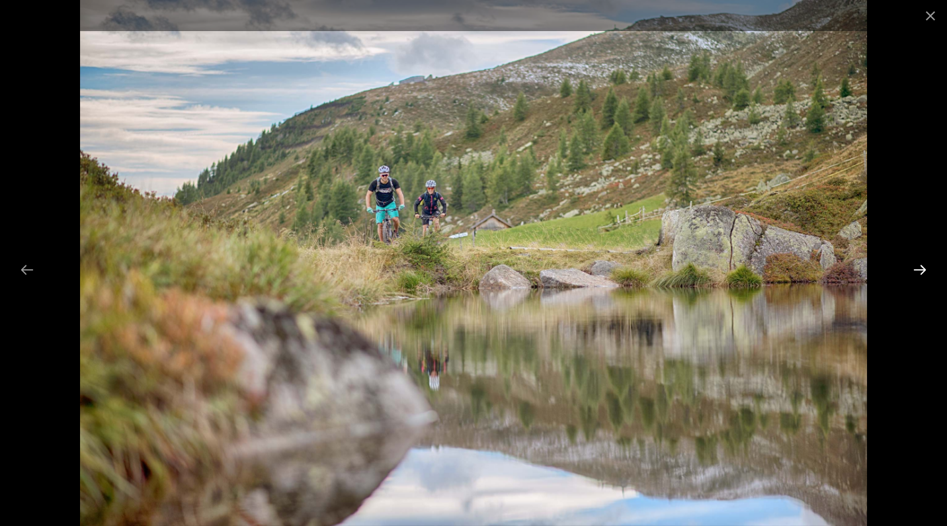
click at [918, 270] on button "Next slide" at bounding box center [920, 270] width 28 height 26
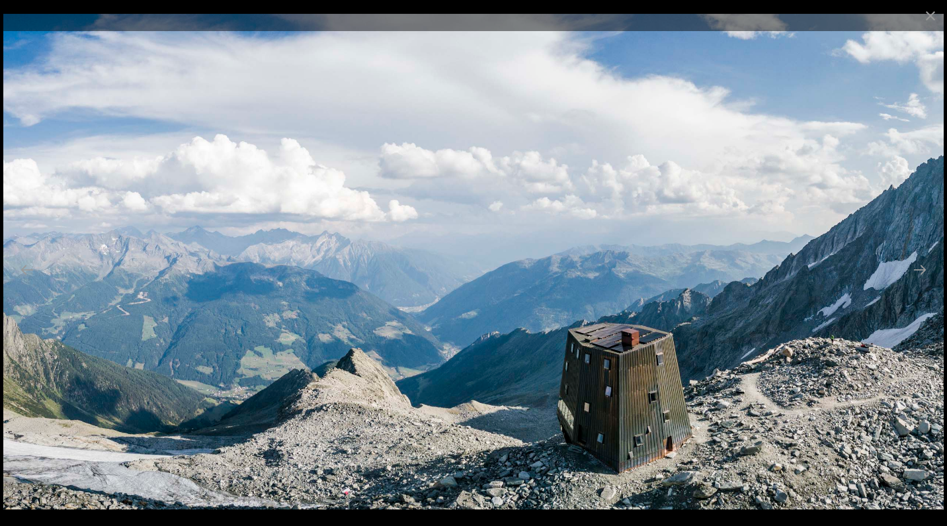
click at [925, 283] on img at bounding box center [473, 261] width 940 height 495
click at [920, 271] on button "Next slide" at bounding box center [920, 270] width 28 height 26
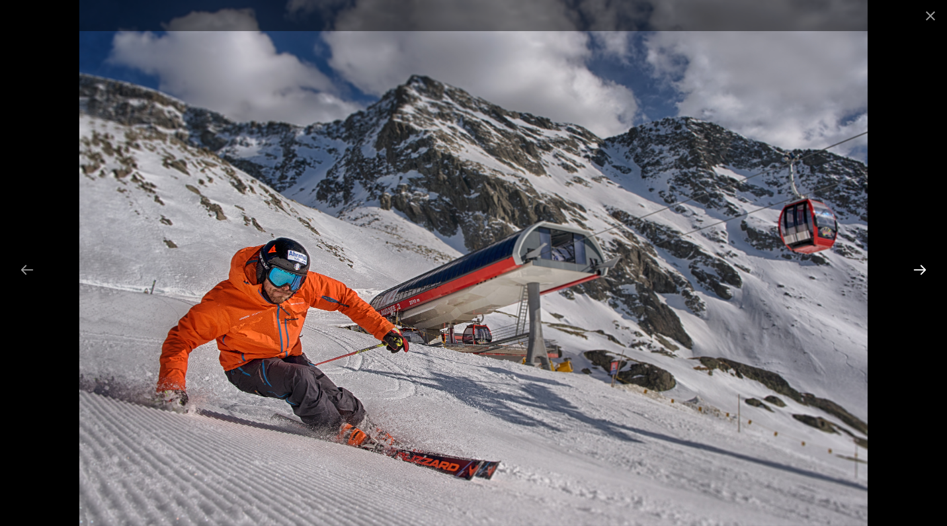
click at [920, 271] on button "Next slide" at bounding box center [920, 270] width 28 height 26
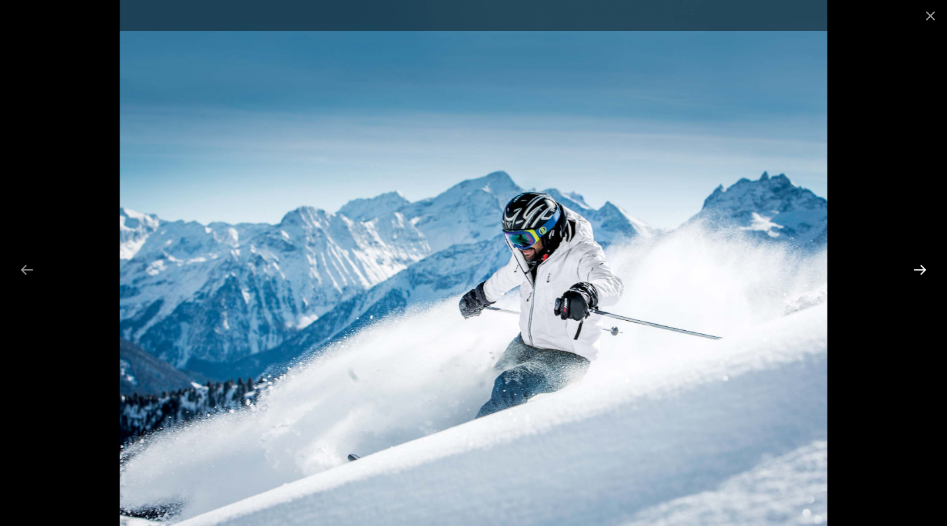
click at [920, 271] on button "Next slide" at bounding box center [920, 270] width 28 height 26
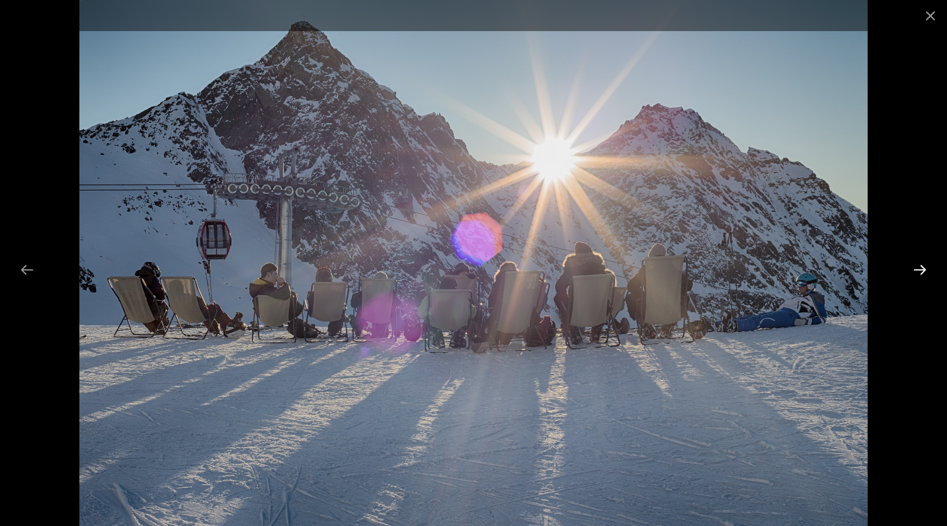
click at [920, 271] on button "Next slide" at bounding box center [920, 270] width 28 height 26
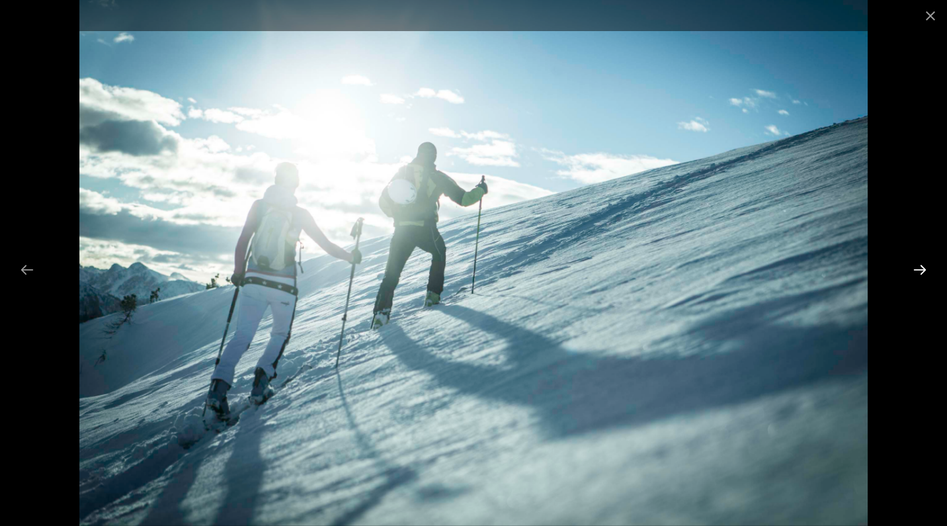
click at [920, 271] on button "Next slide" at bounding box center [920, 270] width 28 height 26
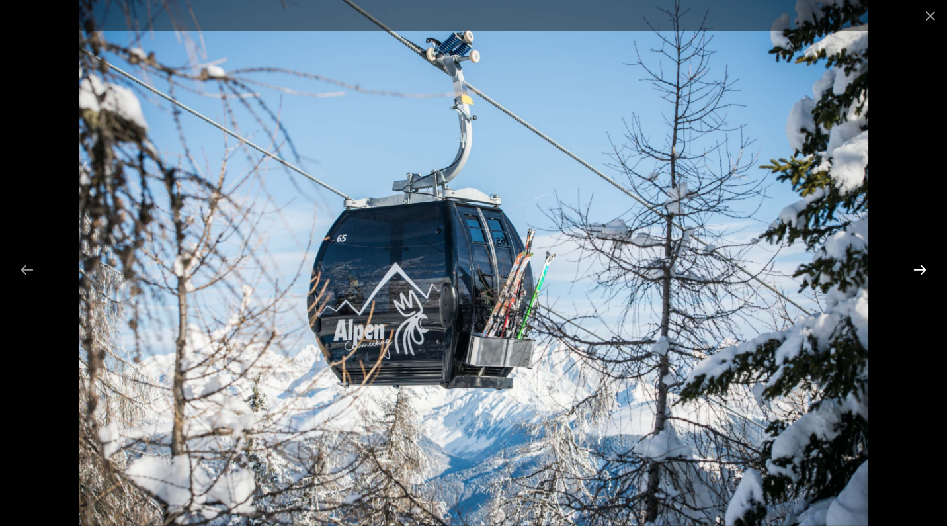
click at [920, 272] on button "Next slide" at bounding box center [920, 270] width 28 height 26
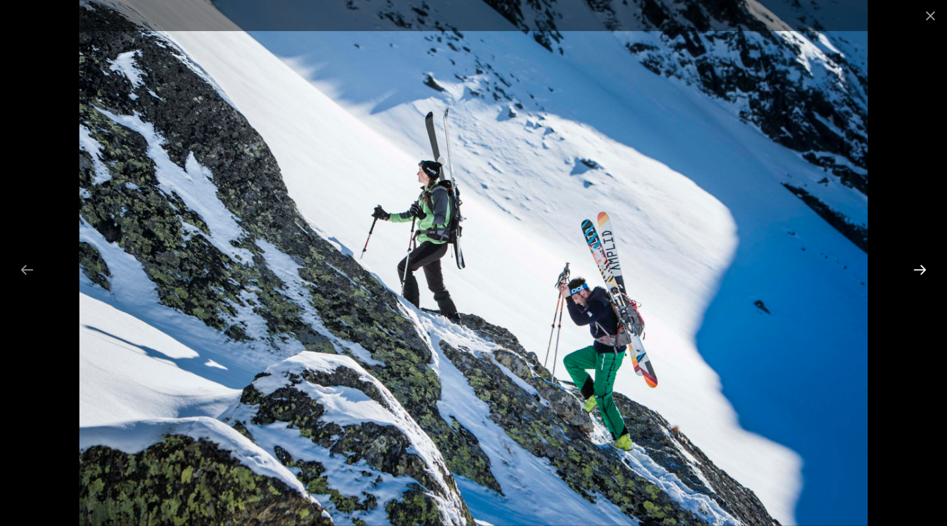
click at [920, 272] on button "Next slide" at bounding box center [920, 270] width 28 height 26
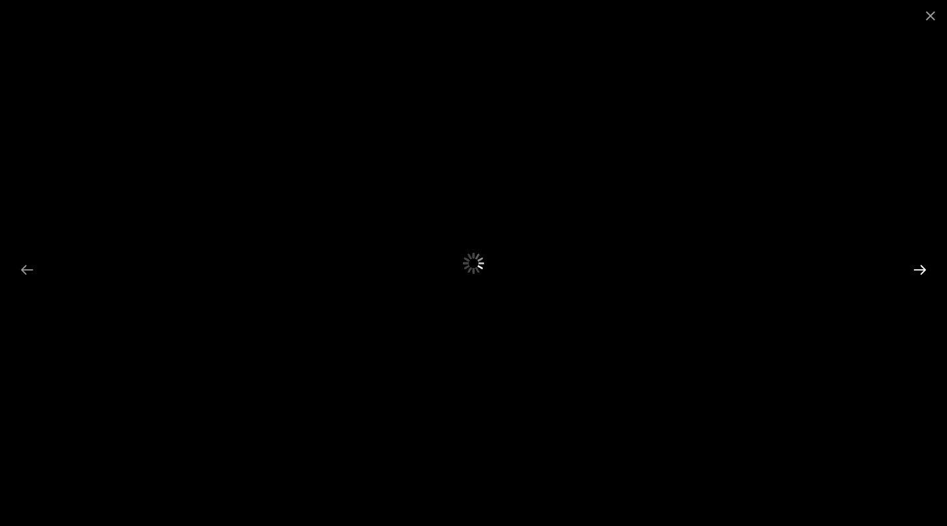
click at [920, 272] on button "Next slide" at bounding box center [920, 270] width 28 height 26
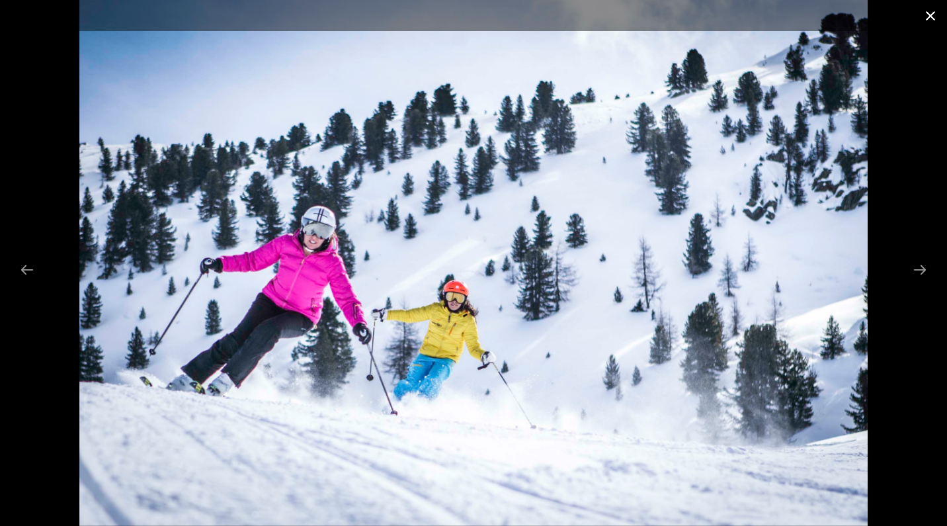
click at [928, 14] on button "Close gallery" at bounding box center [930, 15] width 33 height 31
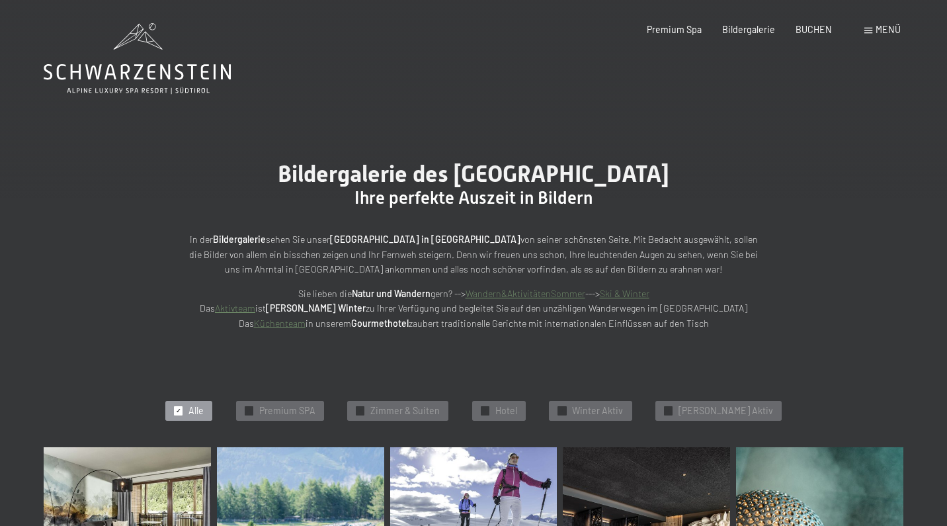
scroll to position [0, 0]
click at [152, 75] on icon at bounding box center [137, 58] width 187 height 71
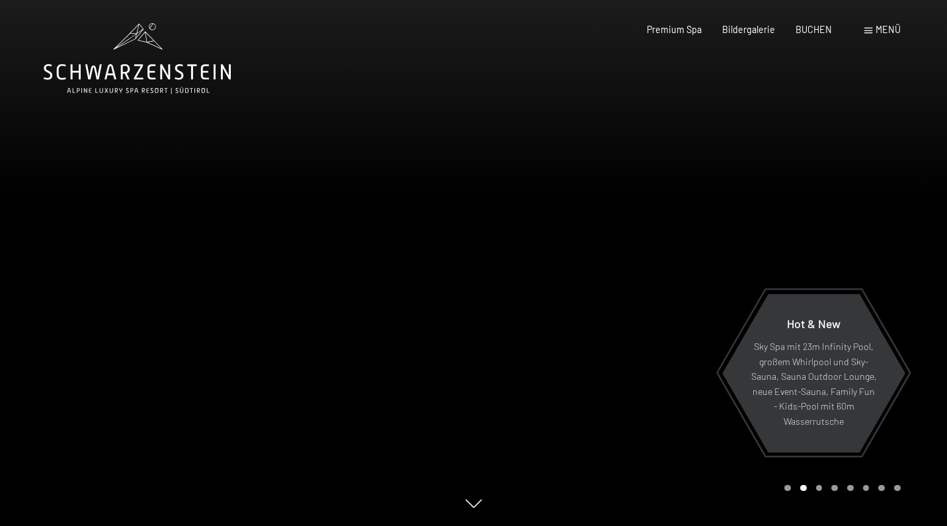
click at [848, 32] on div "Premium Spa Bildergalerie BUCHEN" at bounding box center [729, 29] width 247 height 13
click at [879, 30] on span "Menü" at bounding box center [887, 29] width 25 height 11
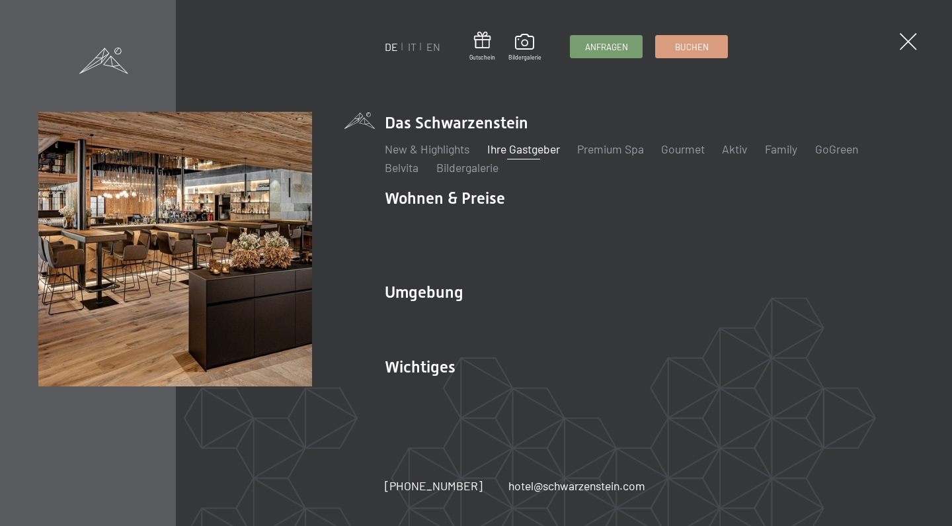
click at [544, 156] on link "Ihre Gastgeber" at bounding box center [523, 148] width 73 height 15
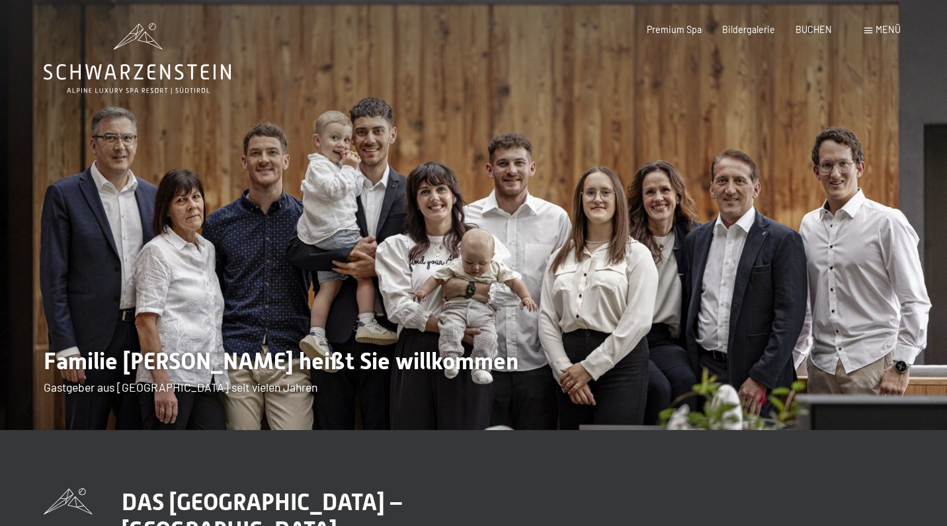
click at [887, 26] on span "Menü" at bounding box center [887, 29] width 25 height 11
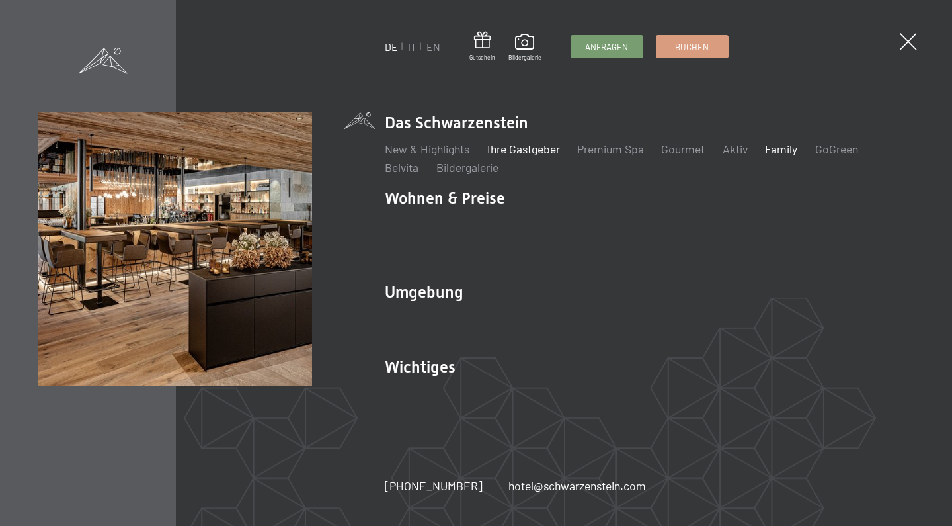
click at [784, 156] on link "Family" at bounding box center [781, 148] width 32 height 15
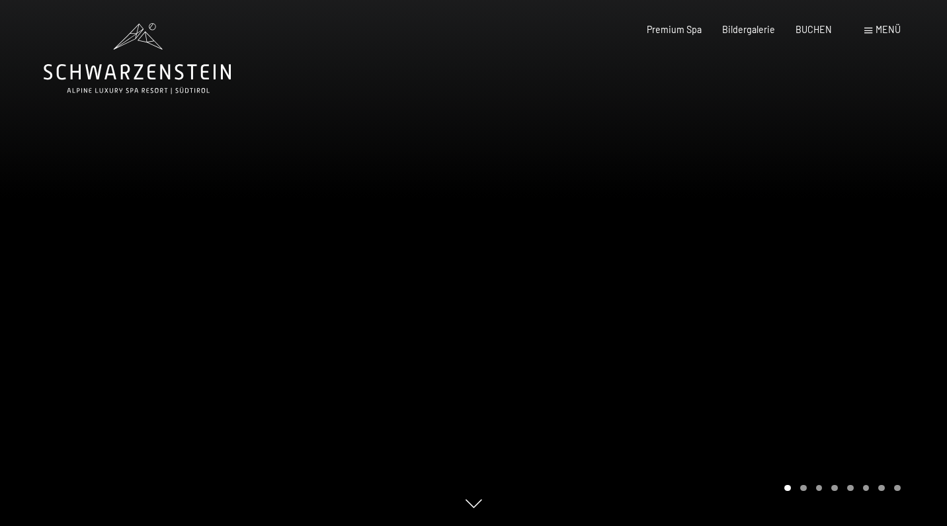
click at [878, 32] on span "Menü" at bounding box center [887, 29] width 25 height 11
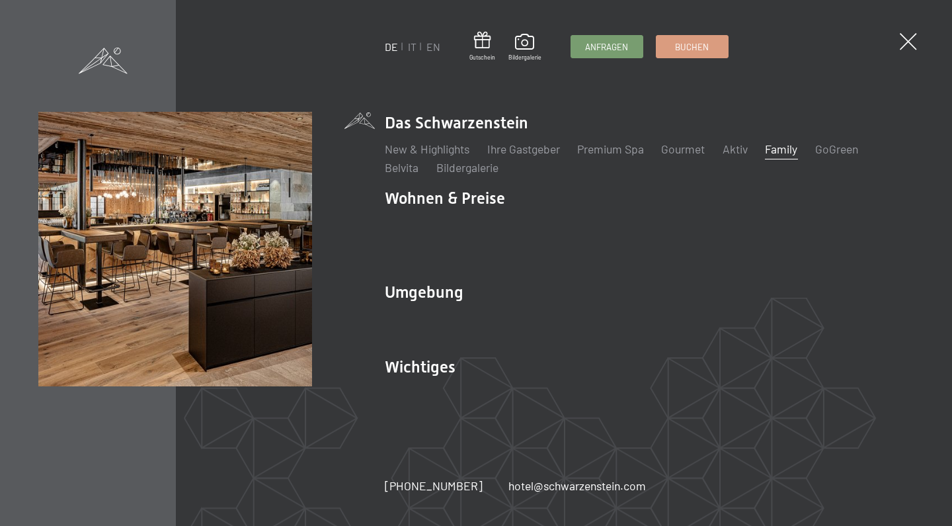
click at [397, 186] on ul "Das Schwarzenstein New & Highlights Ihre Gastgeber Premium Spa Gourmet Aktiv Wo…" at bounding box center [649, 263] width 529 height 302
click at [399, 175] on link "Belvita" at bounding box center [402, 167] width 34 height 15
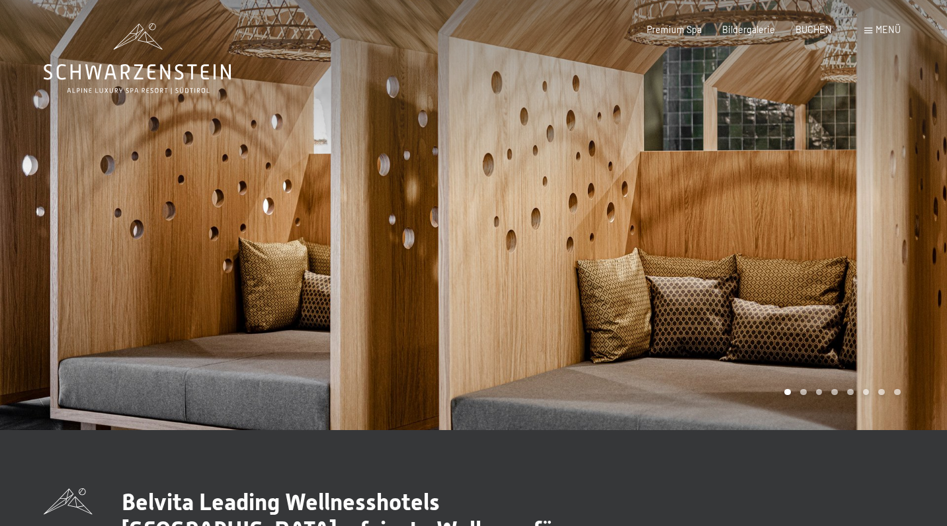
click at [881, 28] on span "Menü" at bounding box center [887, 29] width 25 height 11
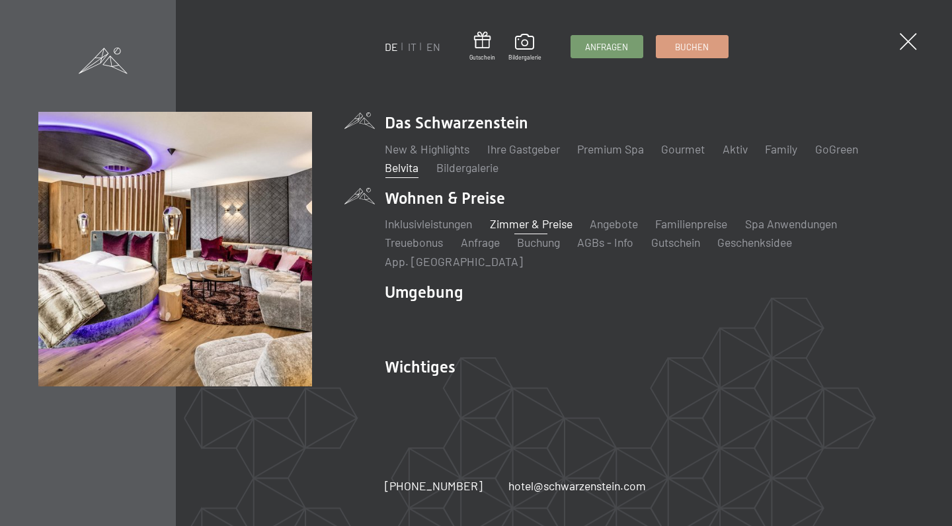
click at [549, 231] on link "Zimmer & Preise" at bounding box center [531, 223] width 83 height 15
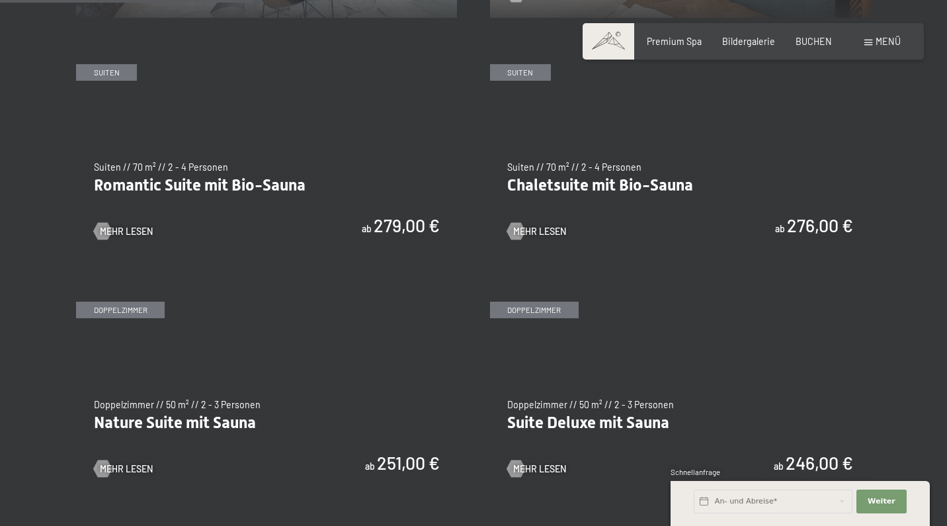
scroll to position [971, 0]
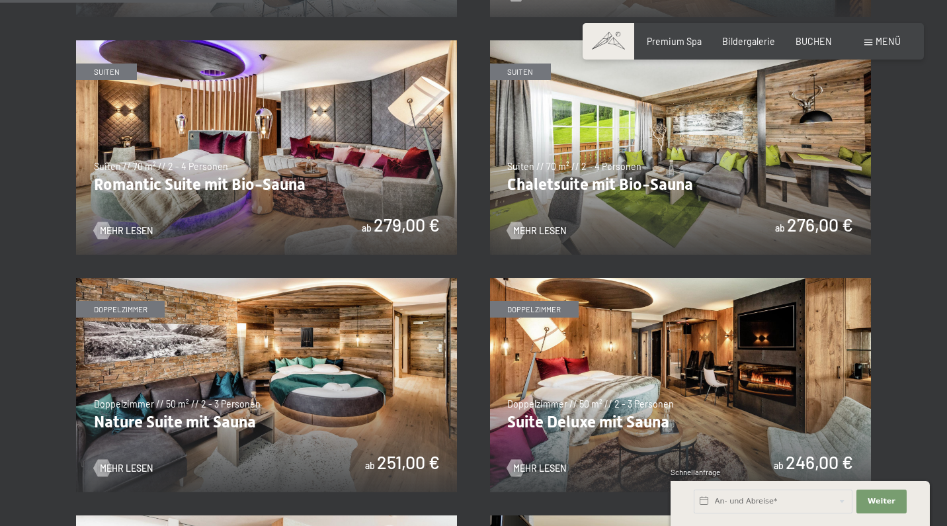
click at [297, 379] on img at bounding box center [266, 385] width 381 height 214
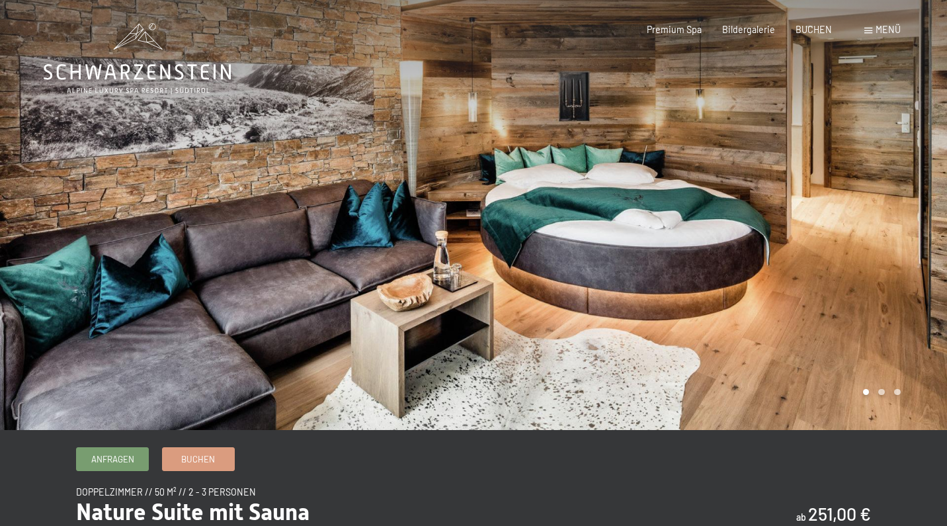
click at [865, 34] on span at bounding box center [868, 31] width 8 height 6
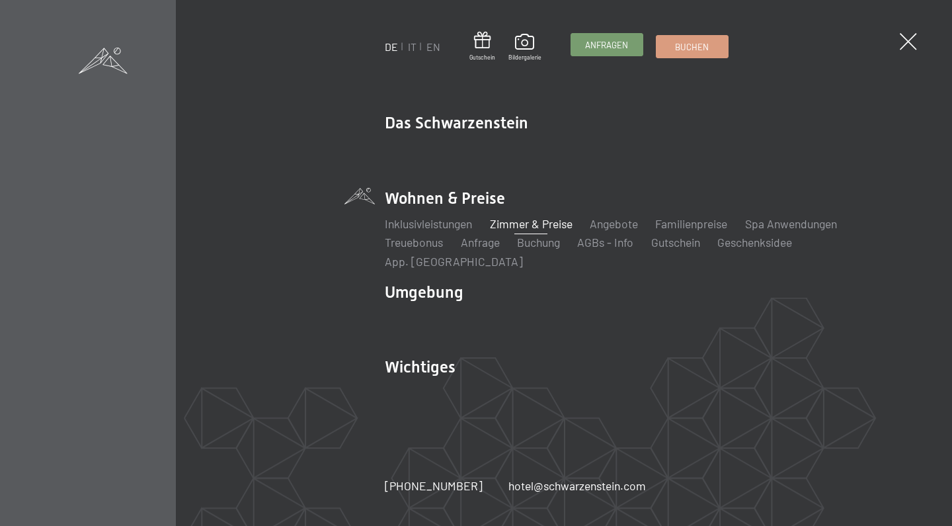
click at [610, 44] on span "Anfragen" at bounding box center [606, 45] width 43 height 12
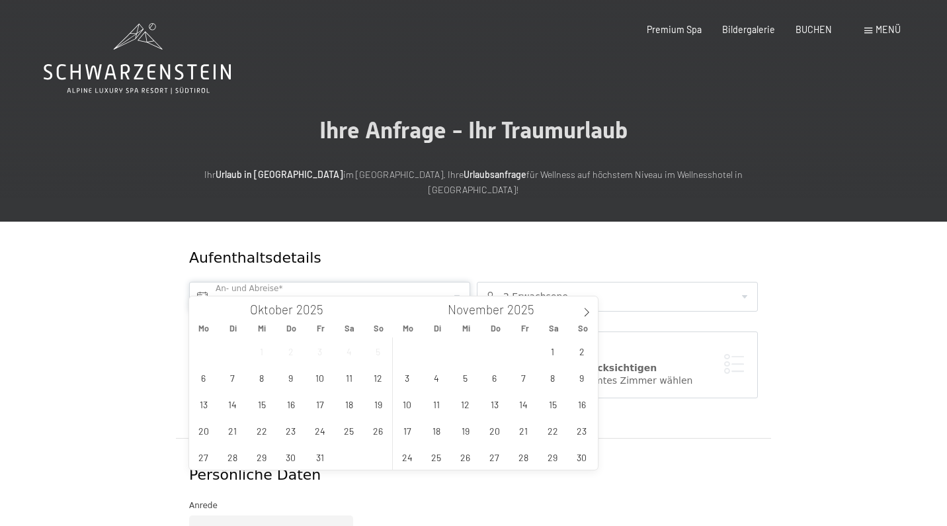
click at [397, 282] on input "text" at bounding box center [329, 297] width 281 height 30
click at [350, 435] on span "25" at bounding box center [349, 430] width 26 height 26
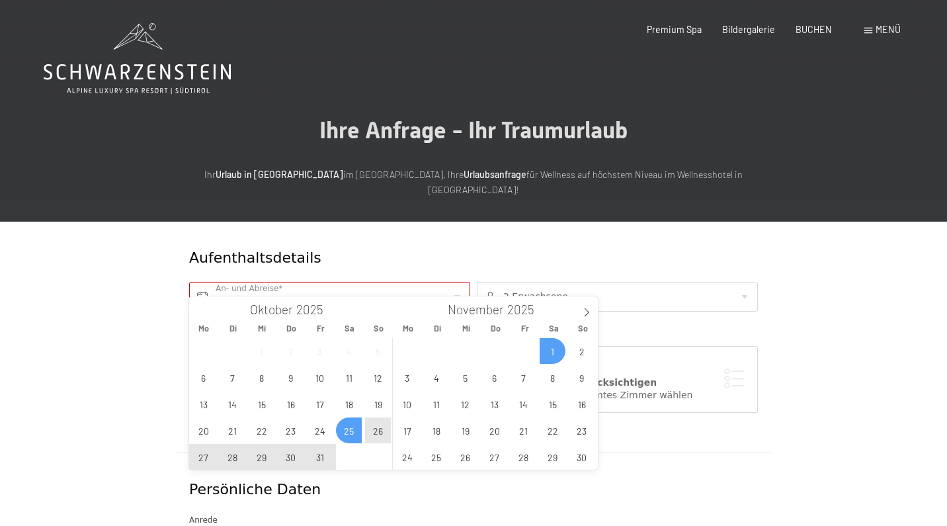
click at [557, 352] on span "1" at bounding box center [553, 351] width 26 height 26
type input "Sa. 25.10.2025 - Sa. 01.11.2025"
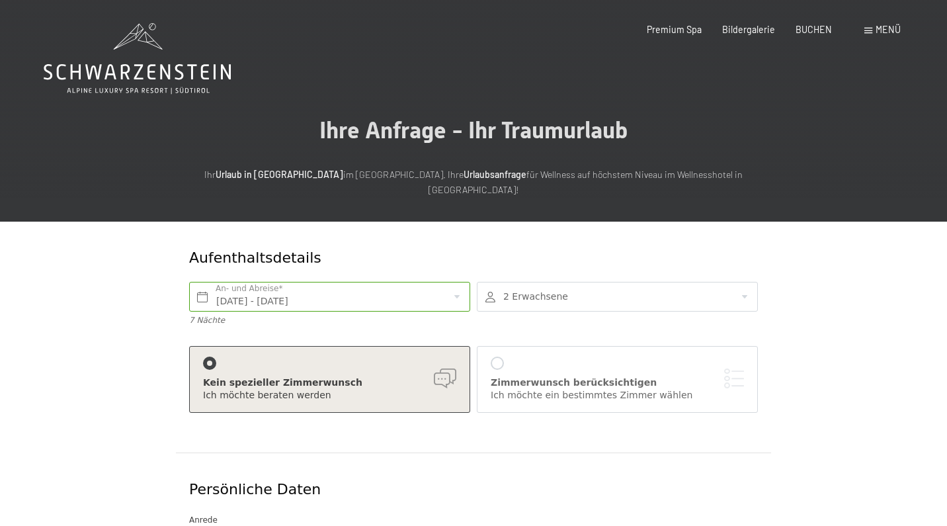
click at [606, 282] on div at bounding box center [617, 297] width 281 height 30
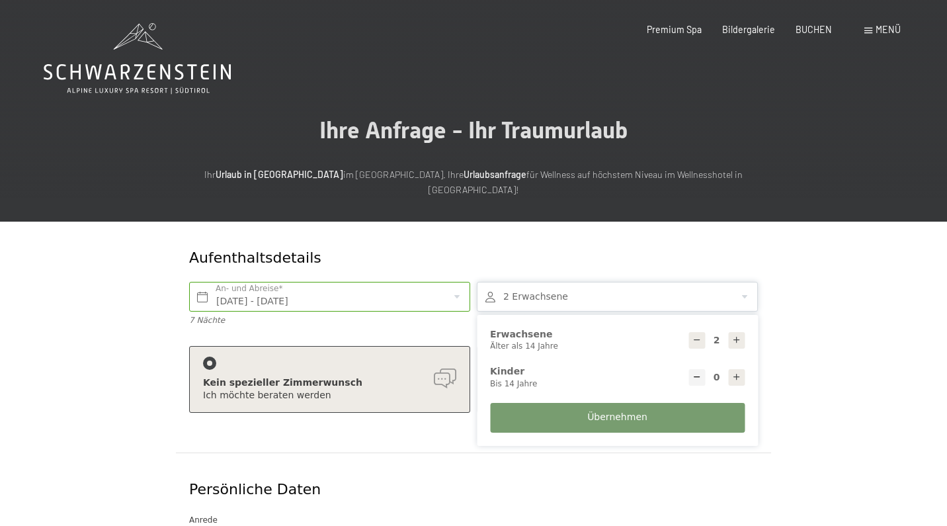
click at [575, 328] on div "2 Erwachsene Älter als 14 Jahre" at bounding box center [617, 340] width 255 height 24
click at [735, 369] on div at bounding box center [736, 377] width 17 height 17
type input "1"
select select
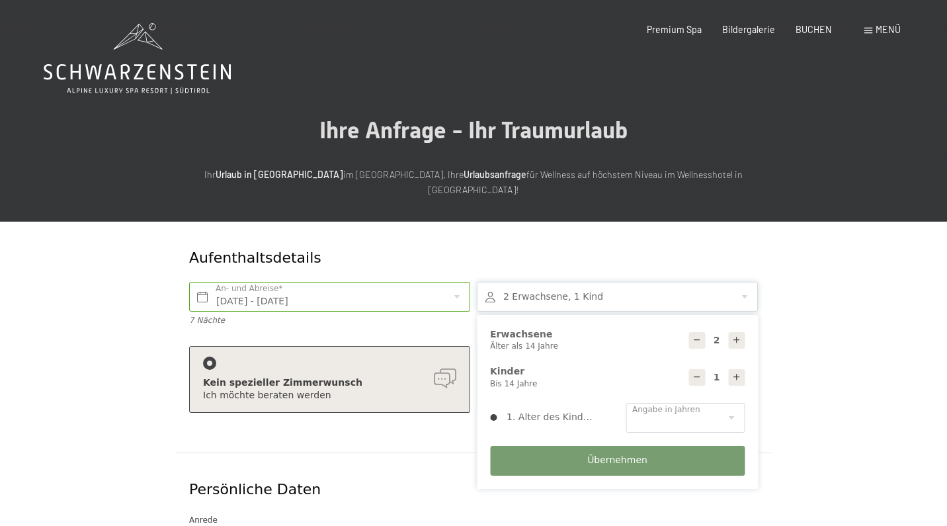
click at [735, 369] on div at bounding box center [736, 377] width 17 height 17
type input "2"
select select
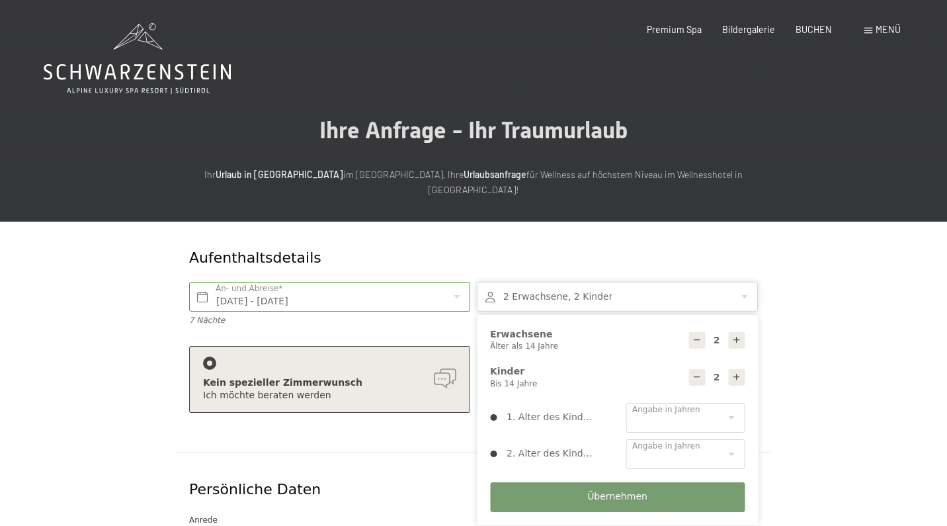
click at [744, 397] on div "1. Alter des Kindes 0 1 2 3 4 5 6 7 8 9 10 11 12 13 14 Angabe in Jahren 2. Alte…" at bounding box center [617, 435] width 261 height 79
select select "11"
select select "8"
click at [657, 482] on button "Übernehmen" at bounding box center [617, 497] width 255 height 30
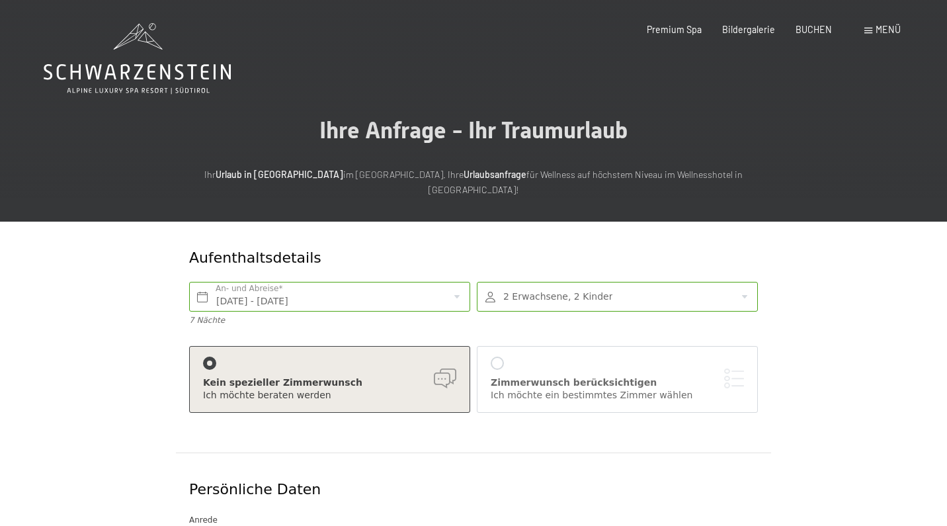
click at [493, 356] on div at bounding box center [497, 362] width 13 height 13
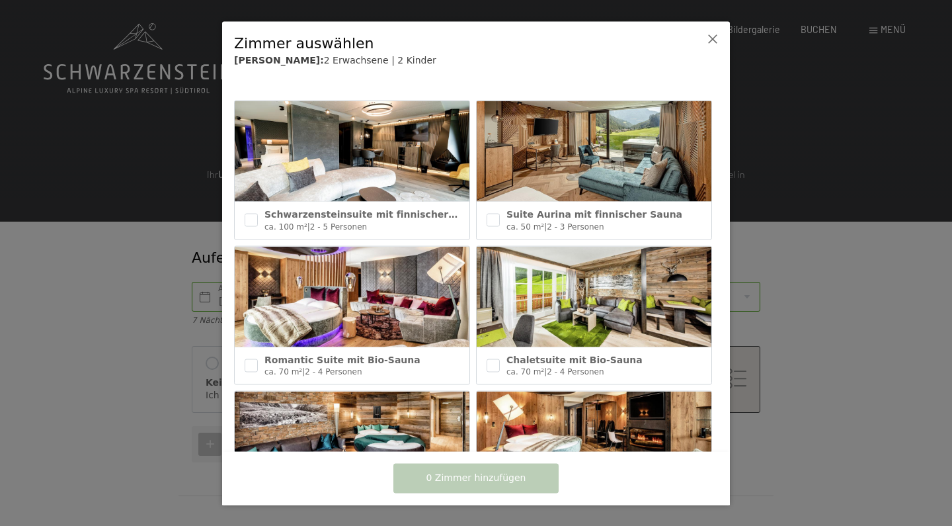
click at [856, 303] on div at bounding box center [476, 263] width 952 height 526
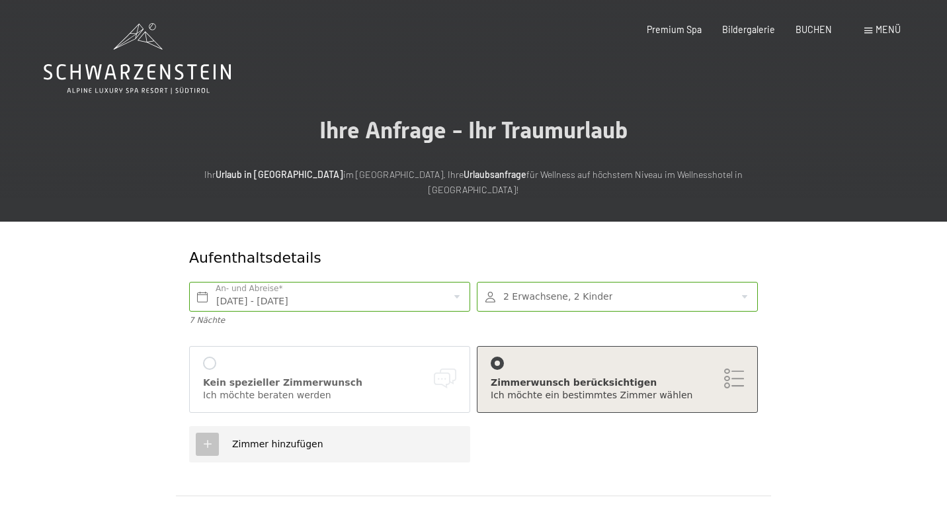
click at [729, 389] on div "Ich möchte ein bestimmtes Zimmer wählen" at bounding box center [617, 395] width 253 height 13
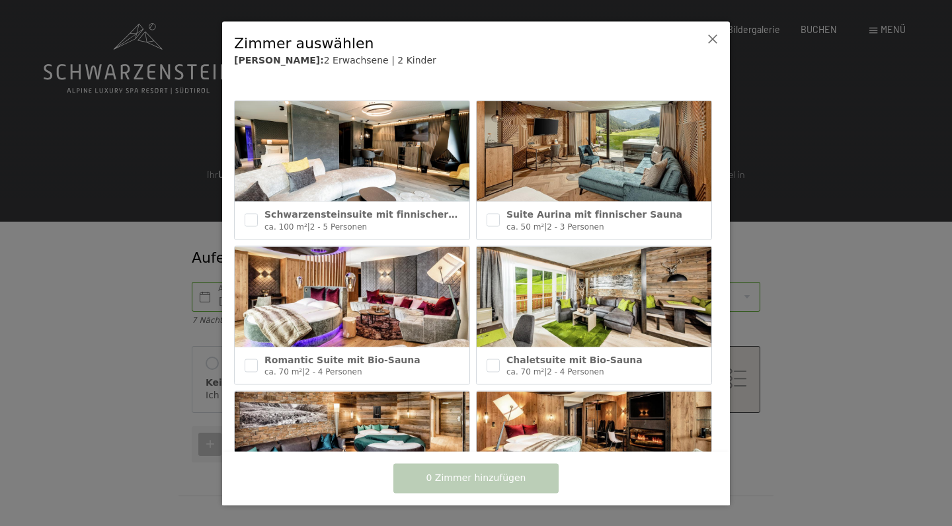
click at [668, 469] on div "0 Zimmer hinzufügen" at bounding box center [476, 478] width 490 height 42
click at [724, 405] on div "Schwarzensteinsuite mit finnischer Sauna ca. 100 m² | 2 - 5 Personen Suite Auri…" at bounding box center [476, 267] width 508 height 368
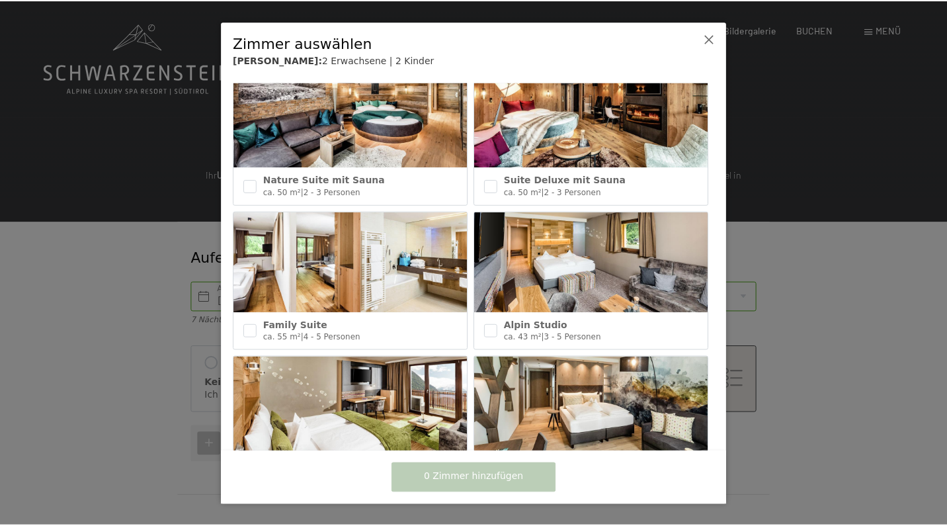
scroll to position [319, 0]
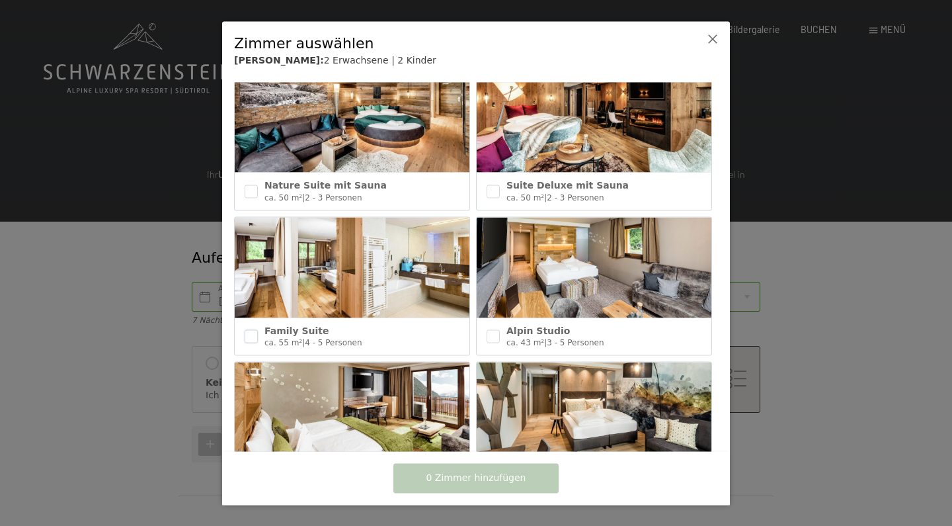
click at [255, 330] on input "checkbox" at bounding box center [251, 336] width 13 height 13
checkbox input "true"
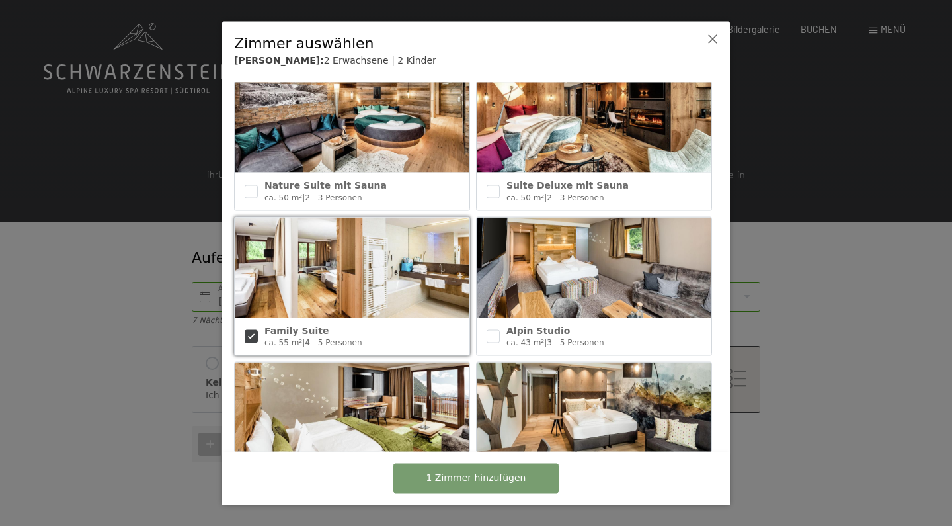
click at [492, 478] on span "1 Zimmer hinzufügen" at bounding box center [476, 477] width 100 height 13
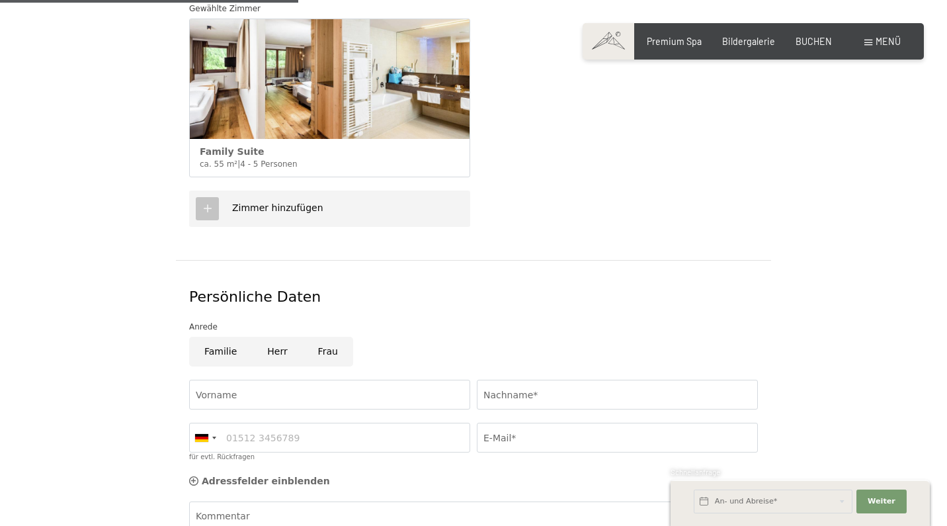
scroll to position [427, 0]
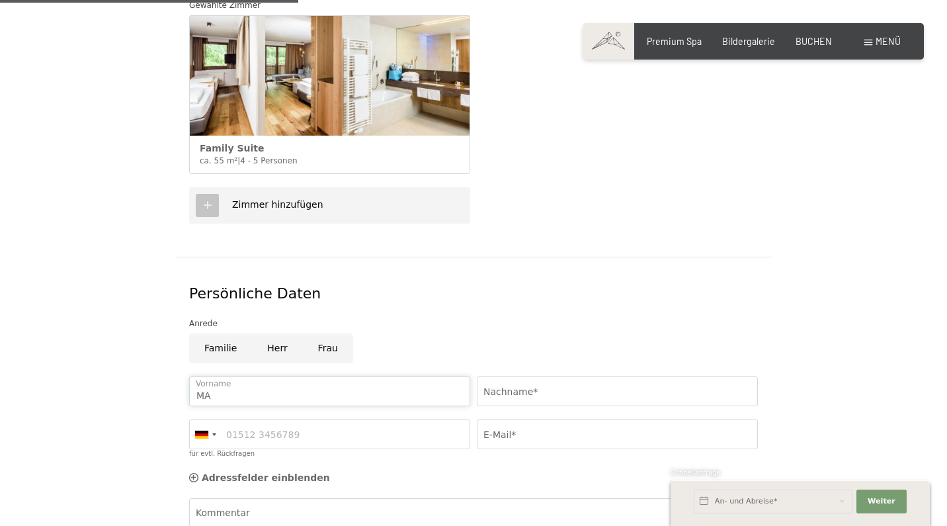
type input "M"
type input "Markus"
type input "Scherrle"
type input "0151 46102410"
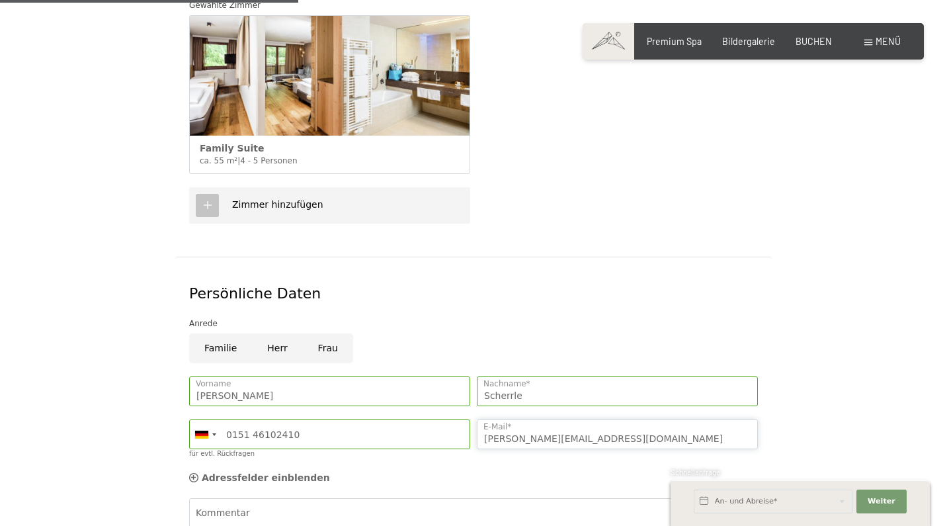
type input "markus.scherrle@posteo.de"
click at [834, 372] on form "Aufenthaltsdetails Sa. 25.10.2025 - Sa. 01.11.2025 An- und Abreise* 7 Nächte 2 …" at bounding box center [473, 241] width 794 height 894
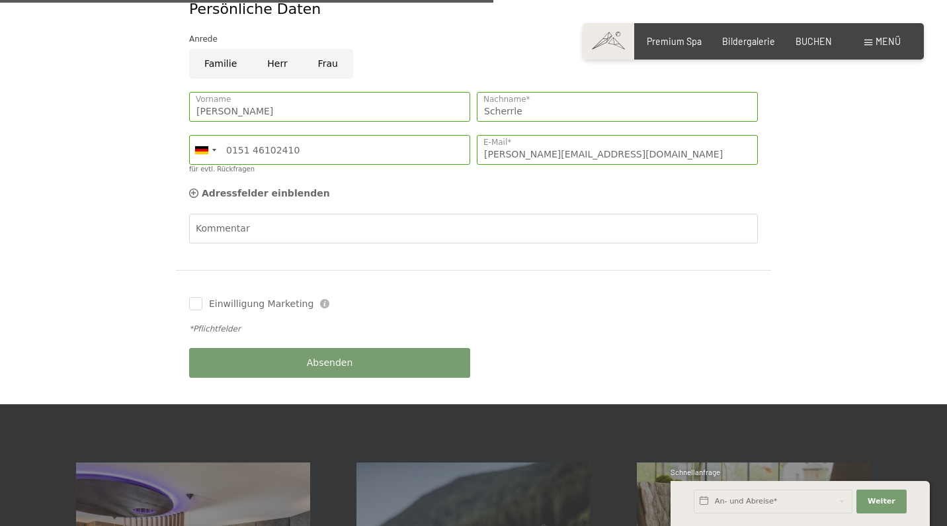
scroll to position [722, 0]
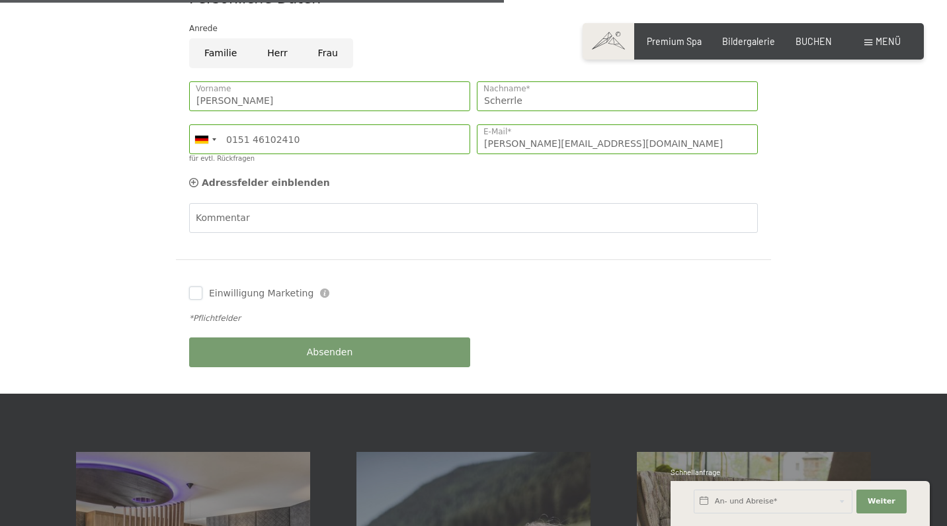
click at [199, 286] on input "Einwilligung Marketing" at bounding box center [195, 292] width 13 height 13
checkbox input "true"
click at [512, 273] on div "Einwilligung Marketing Der Unterfertigte, der die Aufklärung laut Link gelesen …" at bounding box center [473, 293] width 575 height 40
click at [525, 273] on div "Einwilligung Marketing Der Unterfertigte, der die Aufklärung laut Link gelesen …" at bounding box center [473, 293] width 575 height 40
click at [336, 346] on span "Absenden" at bounding box center [330, 352] width 46 height 13
